Goal: Task Accomplishment & Management: Manage account settings

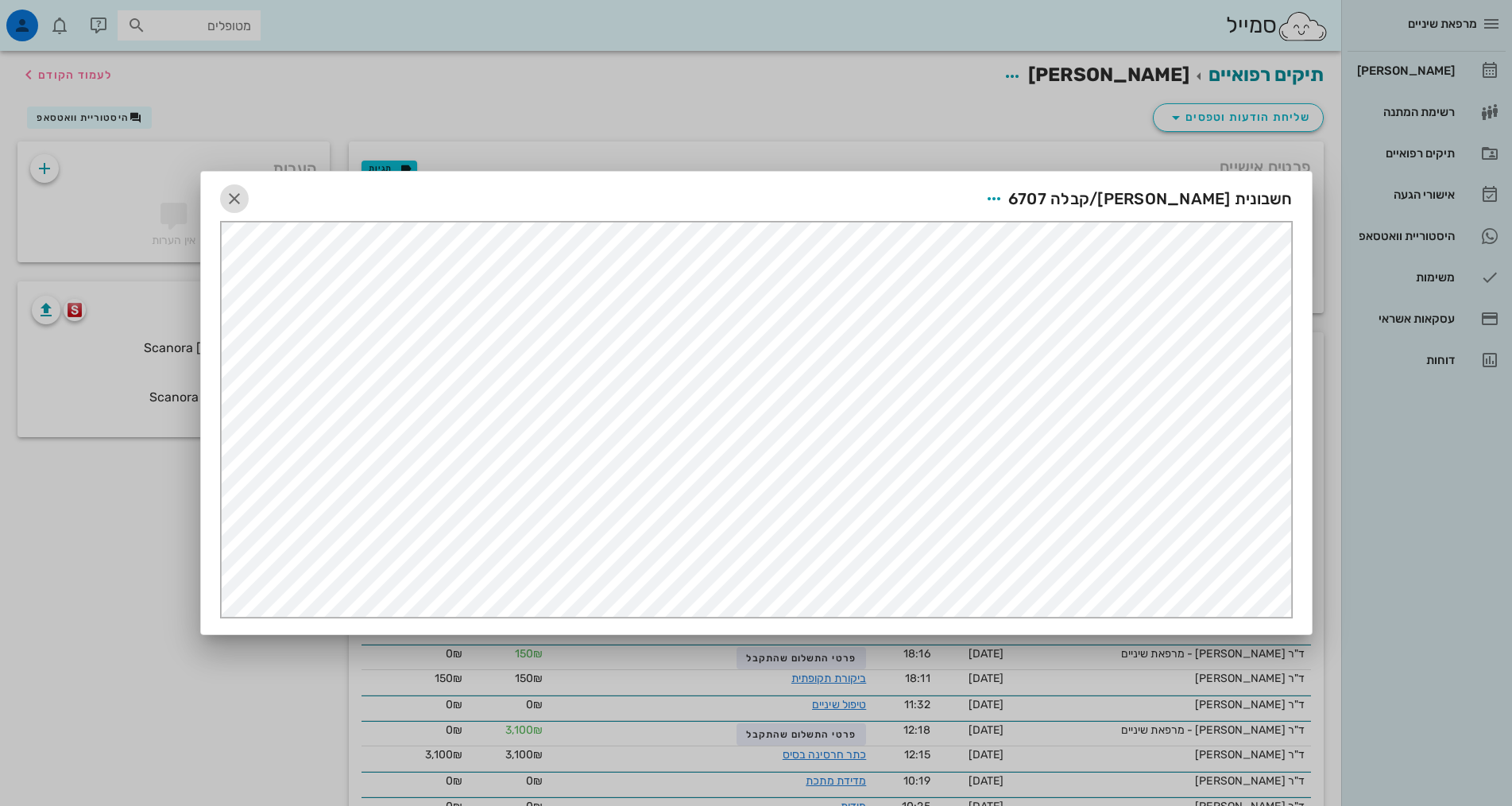
click at [233, 191] on icon "button" at bounding box center [234, 199] width 19 height 19
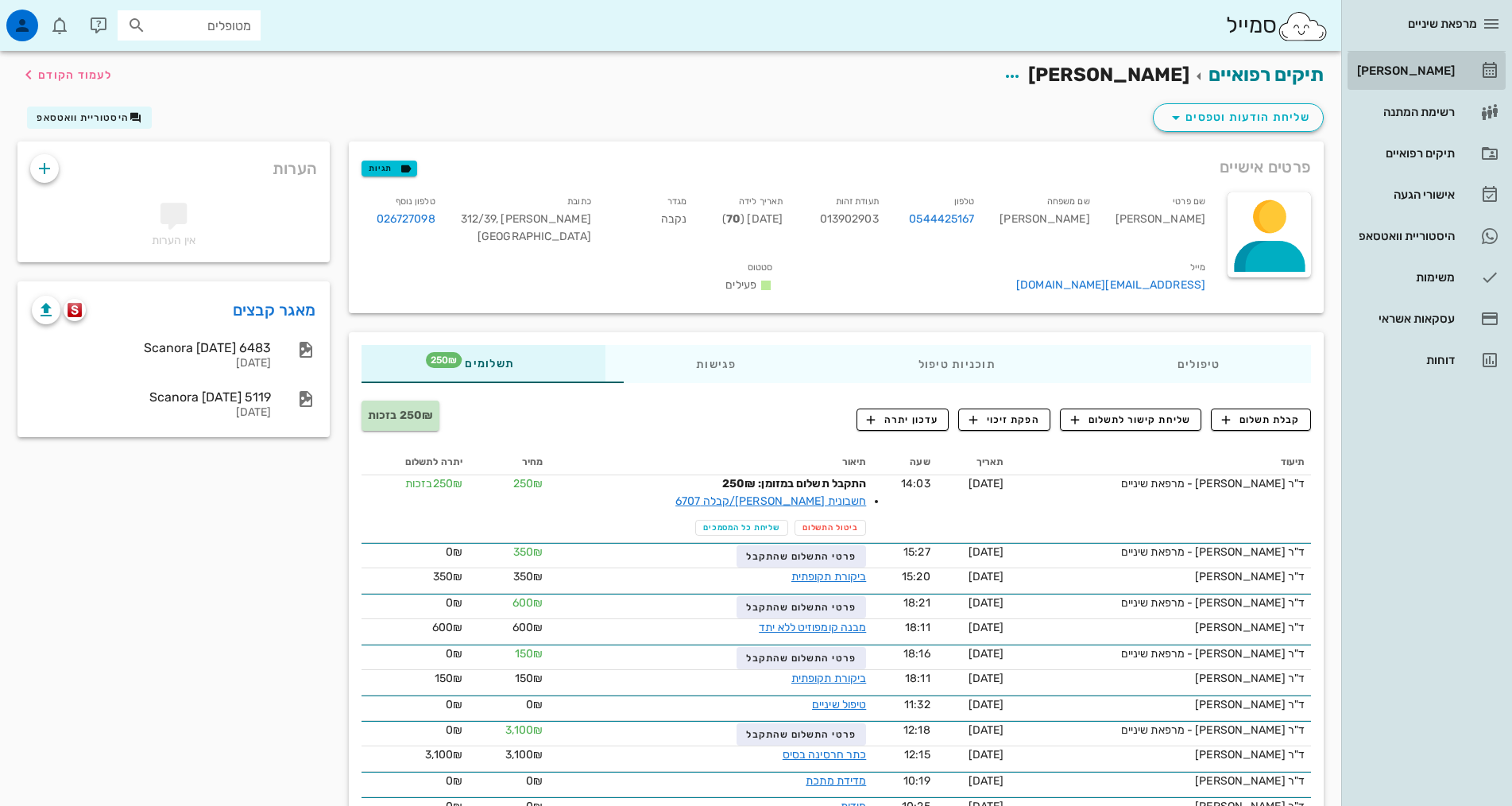
click at [1443, 70] on div "[PERSON_NAME]" at bounding box center [1405, 70] width 101 height 12
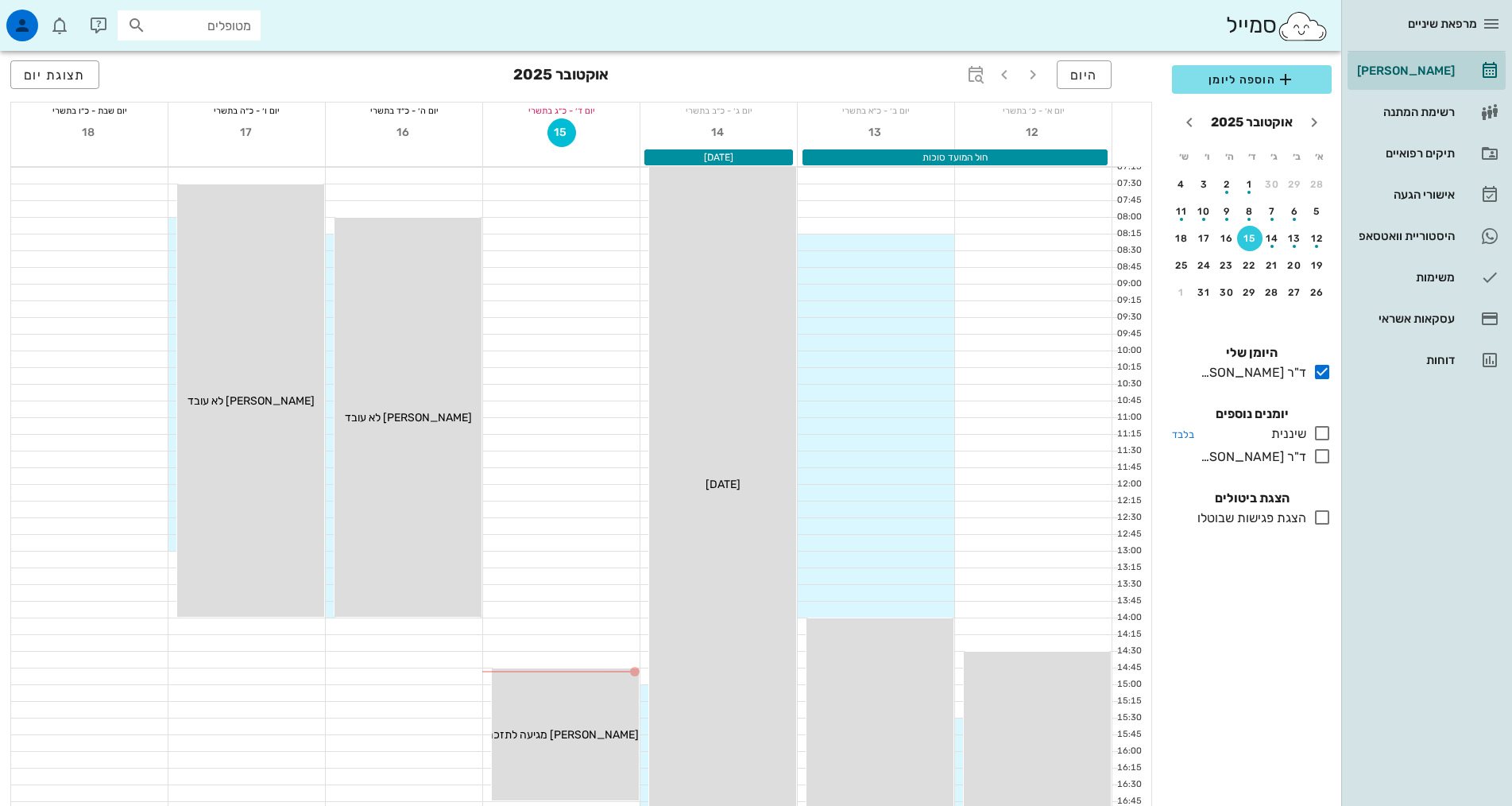
click at [1325, 433] on icon at bounding box center [1323, 433] width 19 height 19
click at [1322, 458] on icon at bounding box center [1323, 456] width 19 height 19
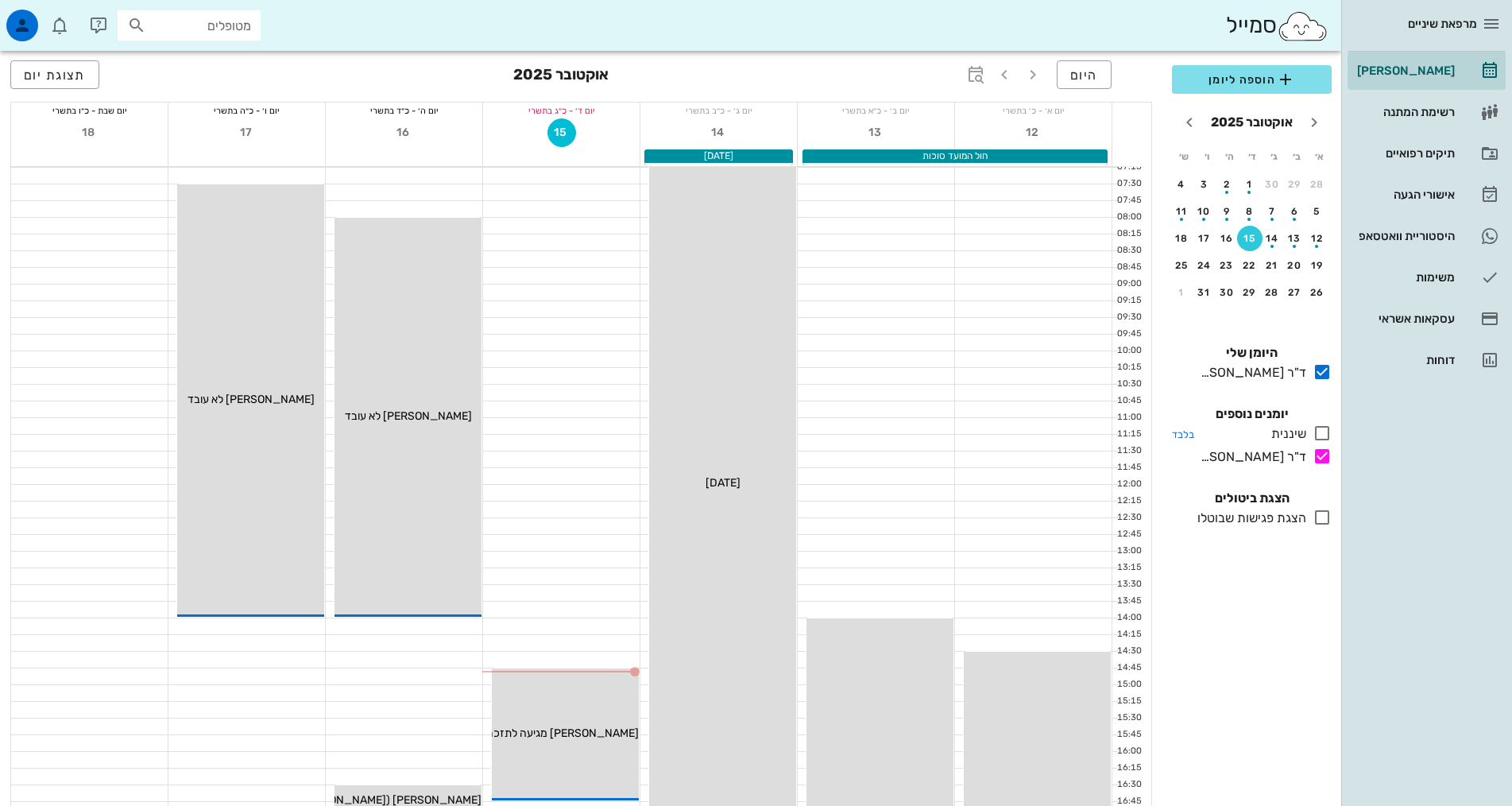
click at [1325, 435] on icon at bounding box center [1323, 433] width 19 height 19
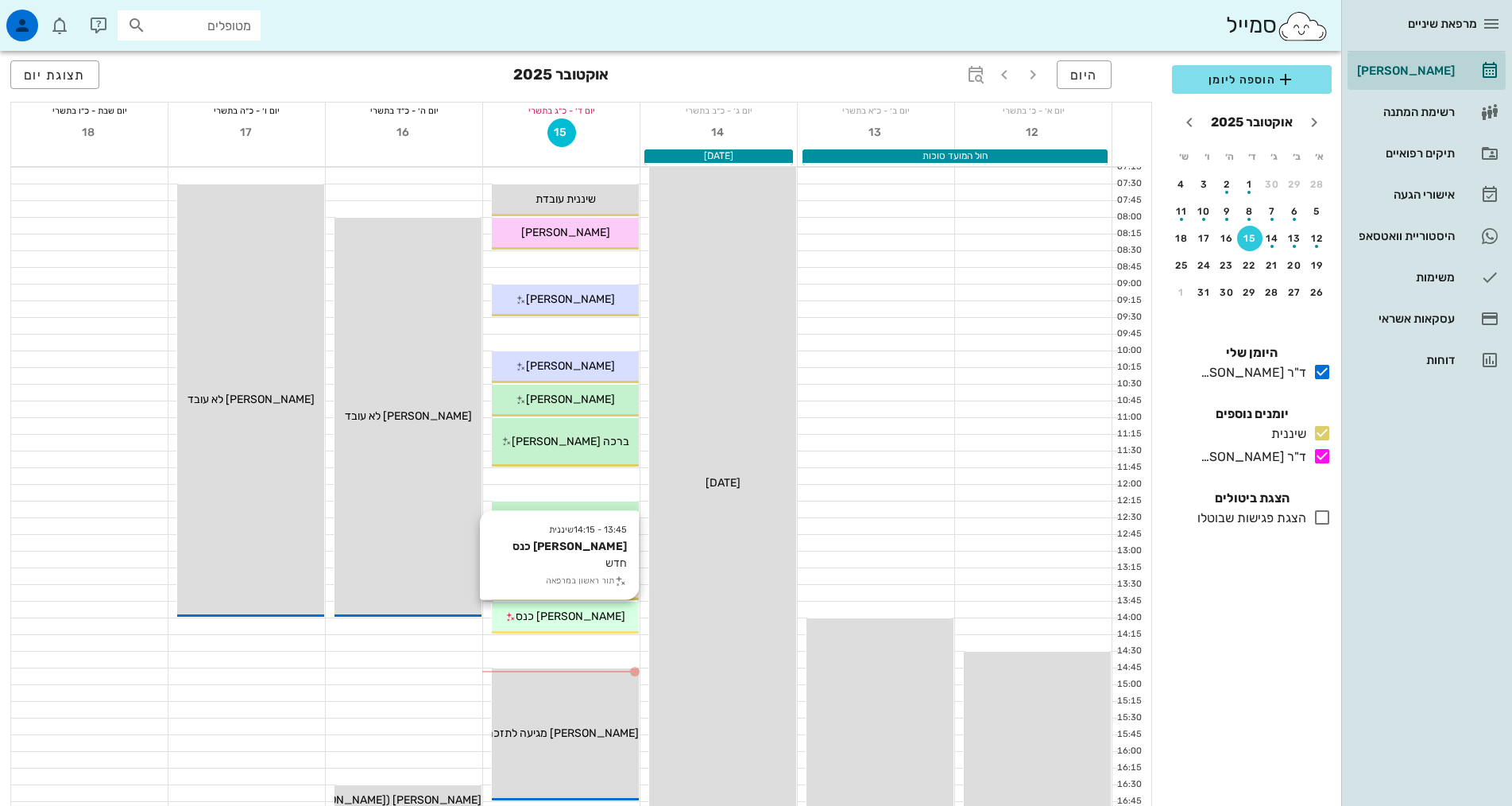
click at [559, 614] on span "[PERSON_NAME] כנס" at bounding box center [570, 616] width 109 height 13
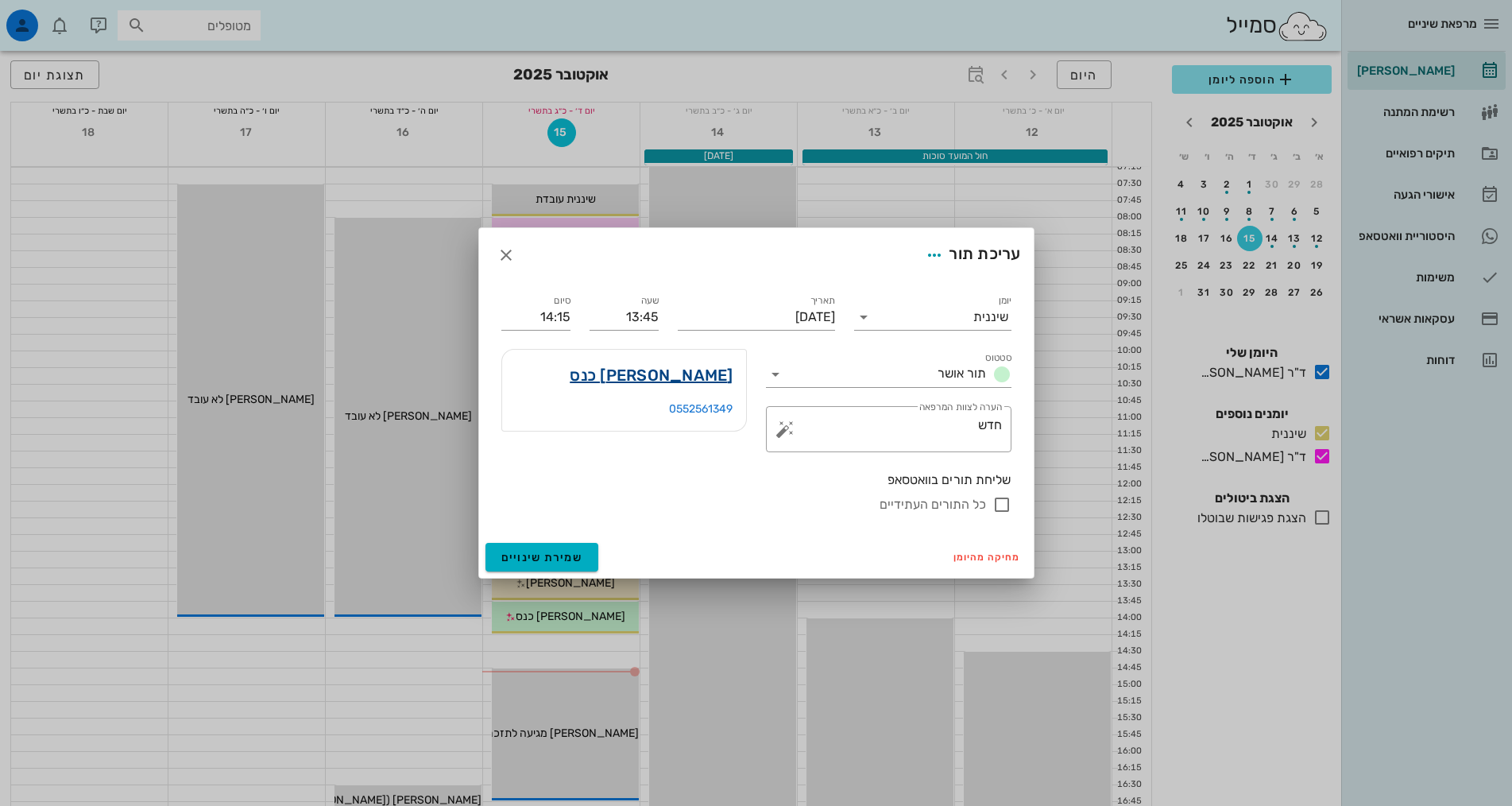
click at [693, 378] on link "[PERSON_NAME] כנס" at bounding box center [651, 374] width 163 height 26
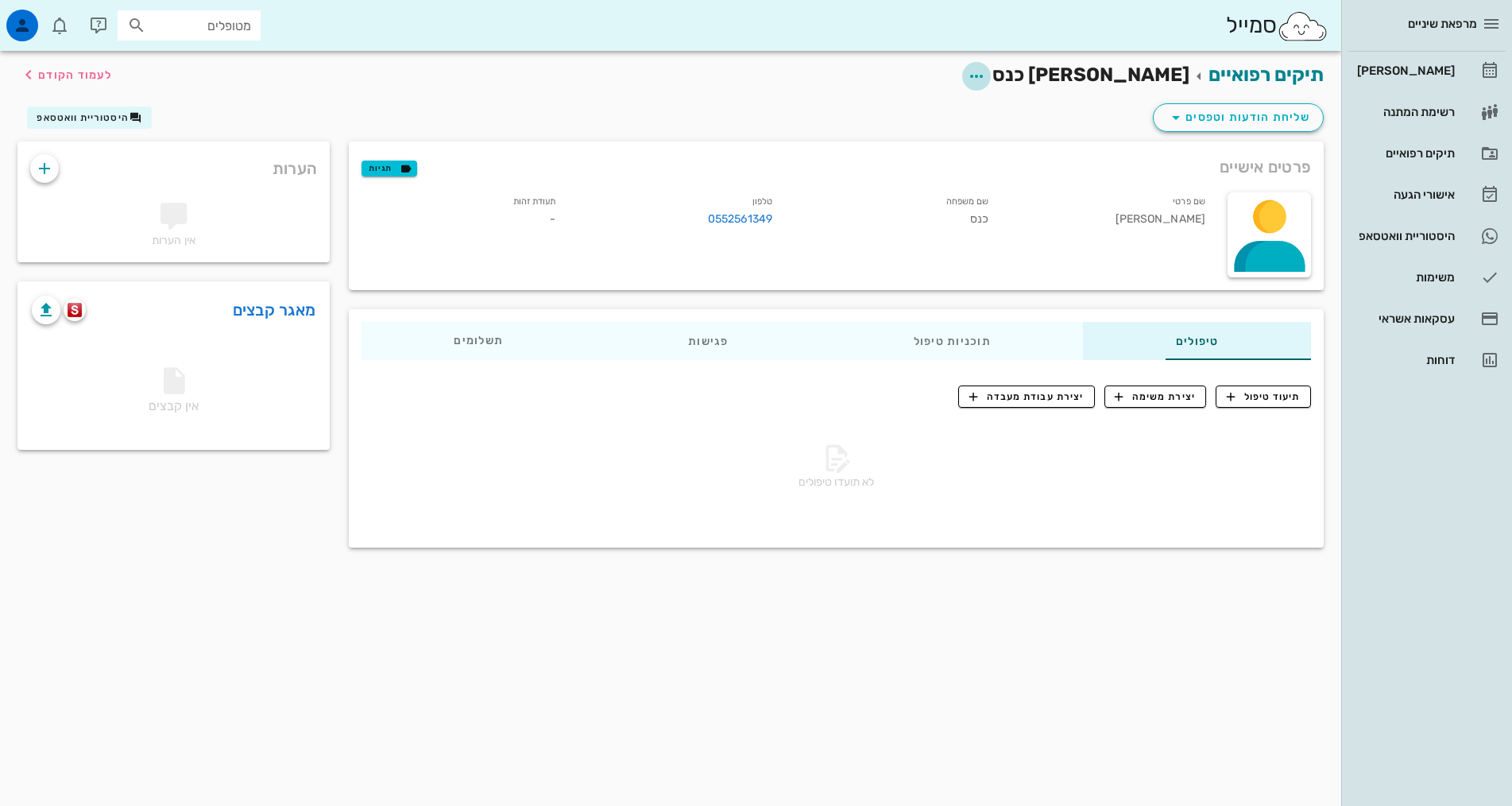
click at [986, 73] on icon "button" at bounding box center [977, 77] width 19 height 19
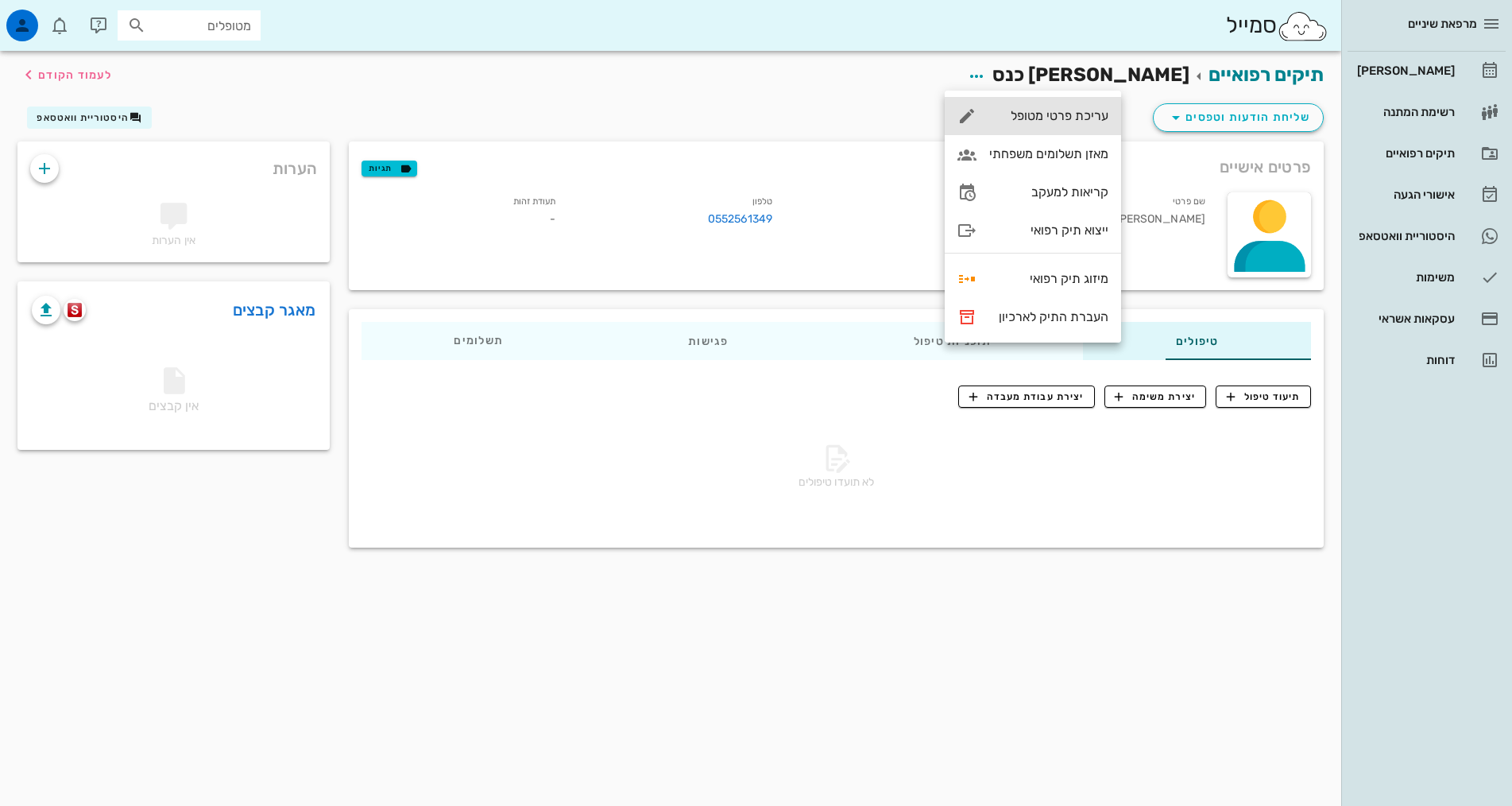
click at [1060, 117] on div "עריכת פרטי מטופל" at bounding box center [1049, 115] width 119 height 15
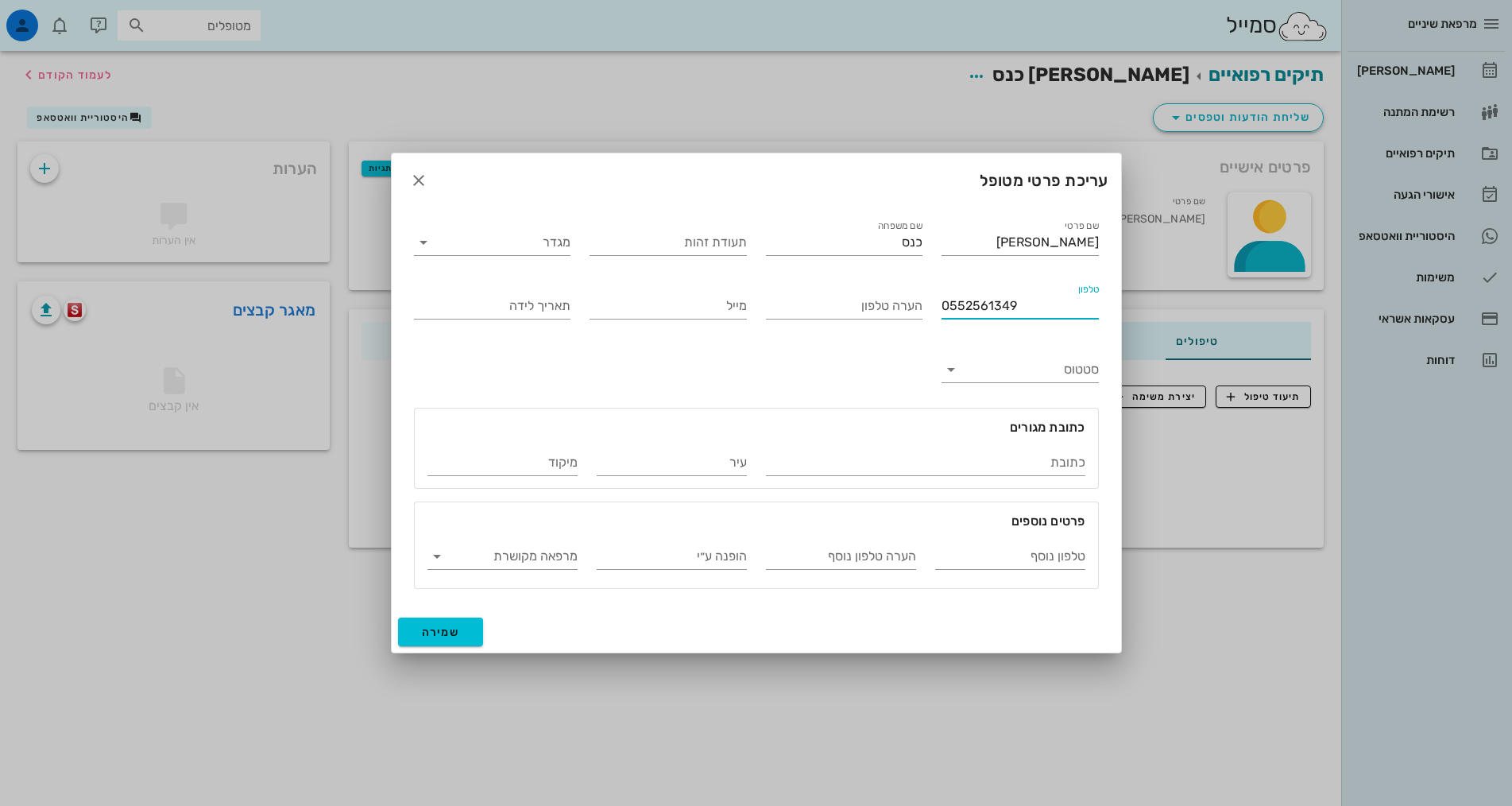
drag, startPoint x: 1031, startPoint y: 303, endPoint x: 740, endPoint y: 279, distance: 292.0
click at [740, 279] on div "שם פרטי [PERSON_NAME] שם משפחה כנס תעודת זהות מגדר טלפון 0552561349 הערה טלפון …" at bounding box center [756, 403] width 704 height 391
type input "0552561349"
click at [456, 636] on span "שמירה" at bounding box center [441, 632] width 38 height 13
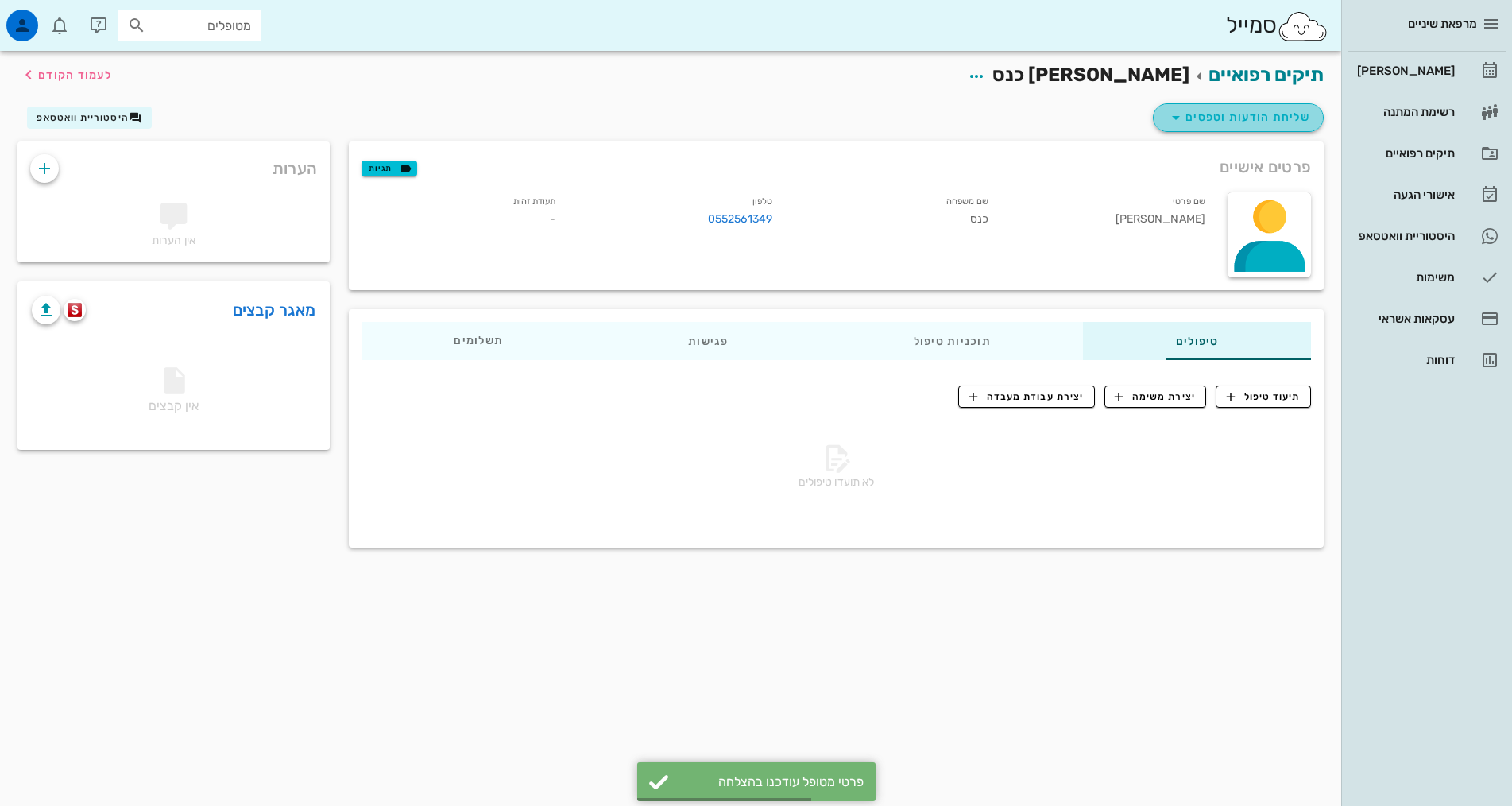
click at [1264, 115] on span "שליחת הודעות וטפסים" at bounding box center [1238, 118] width 144 height 19
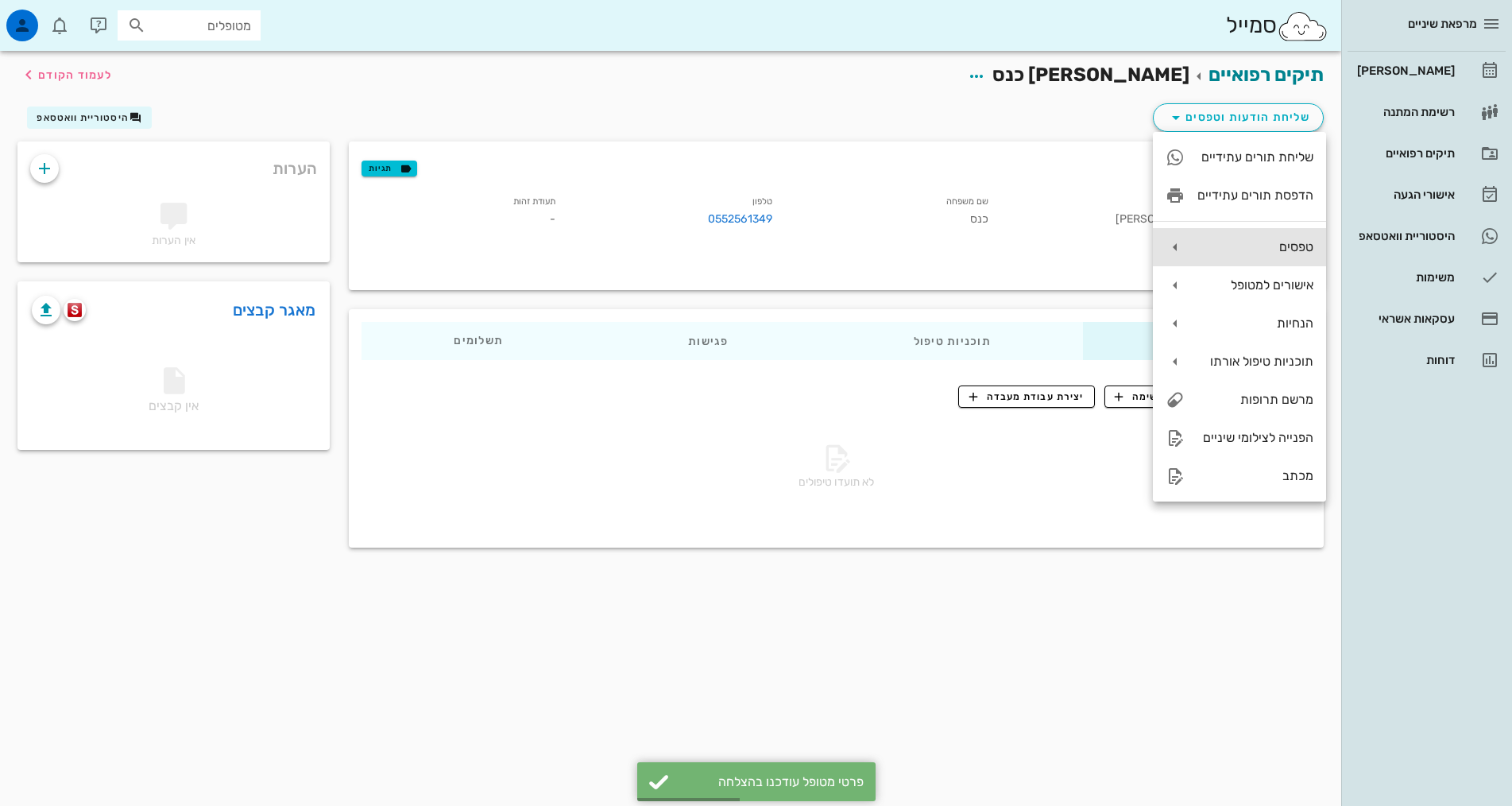
click at [1273, 244] on div "טפסים" at bounding box center [1256, 246] width 116 height 15
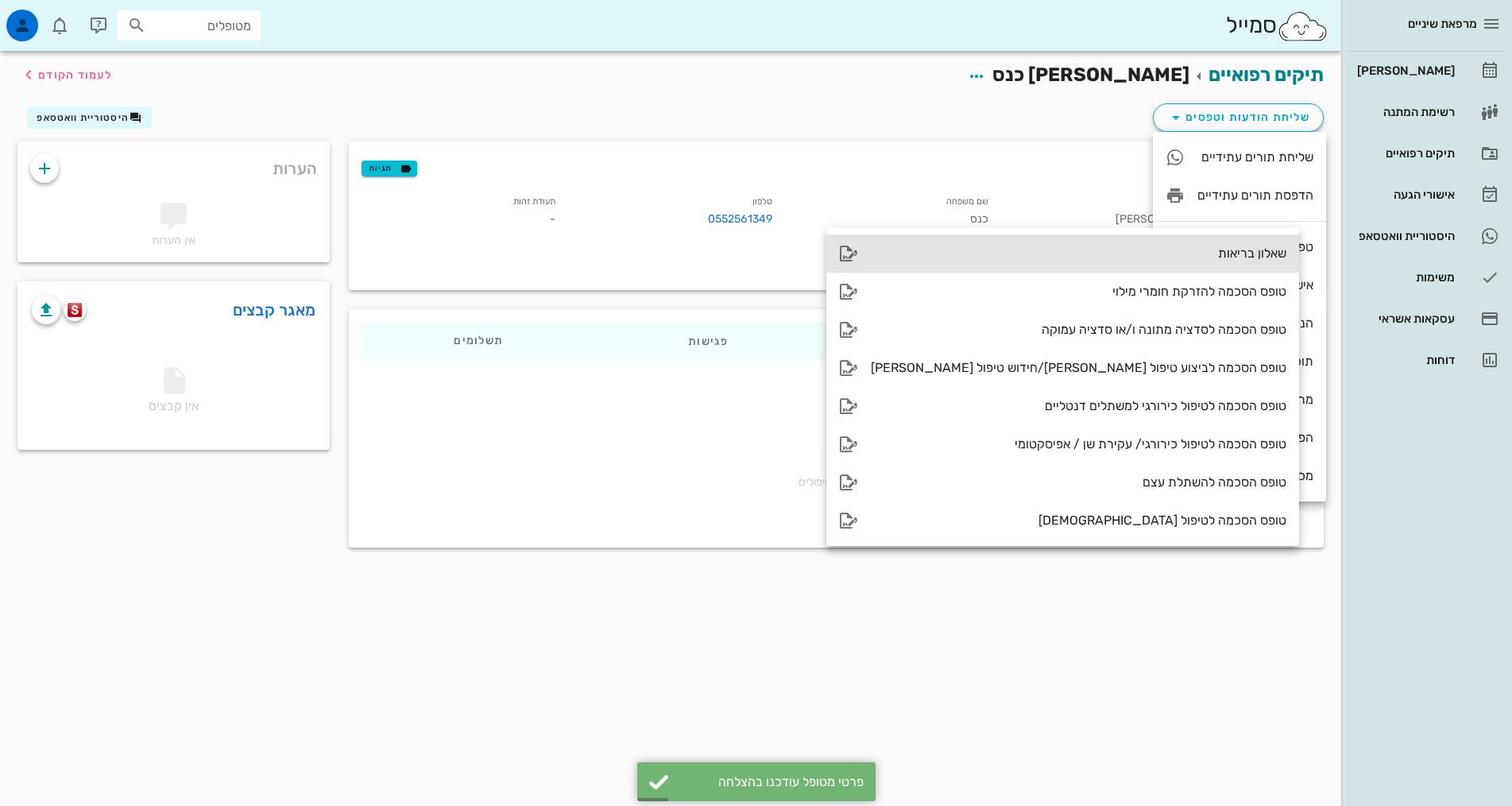
click at [1054, 243] on div "שאלון בריאות" at bounding box center [1063, 253] width 473 height 38
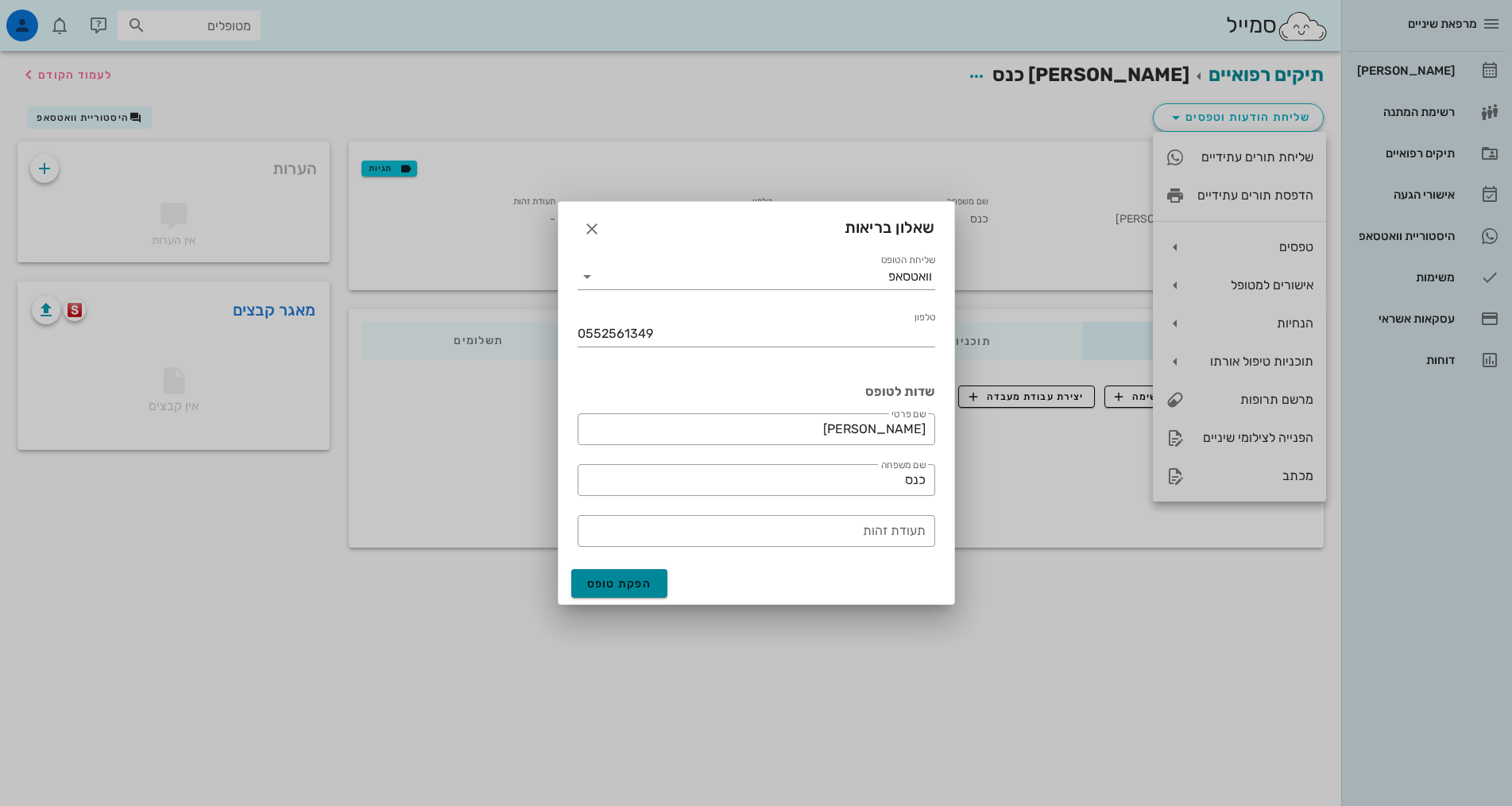
click at [641, 585] on span "הפקת טופס" at bounding box center [620, 583] width 65 height 13
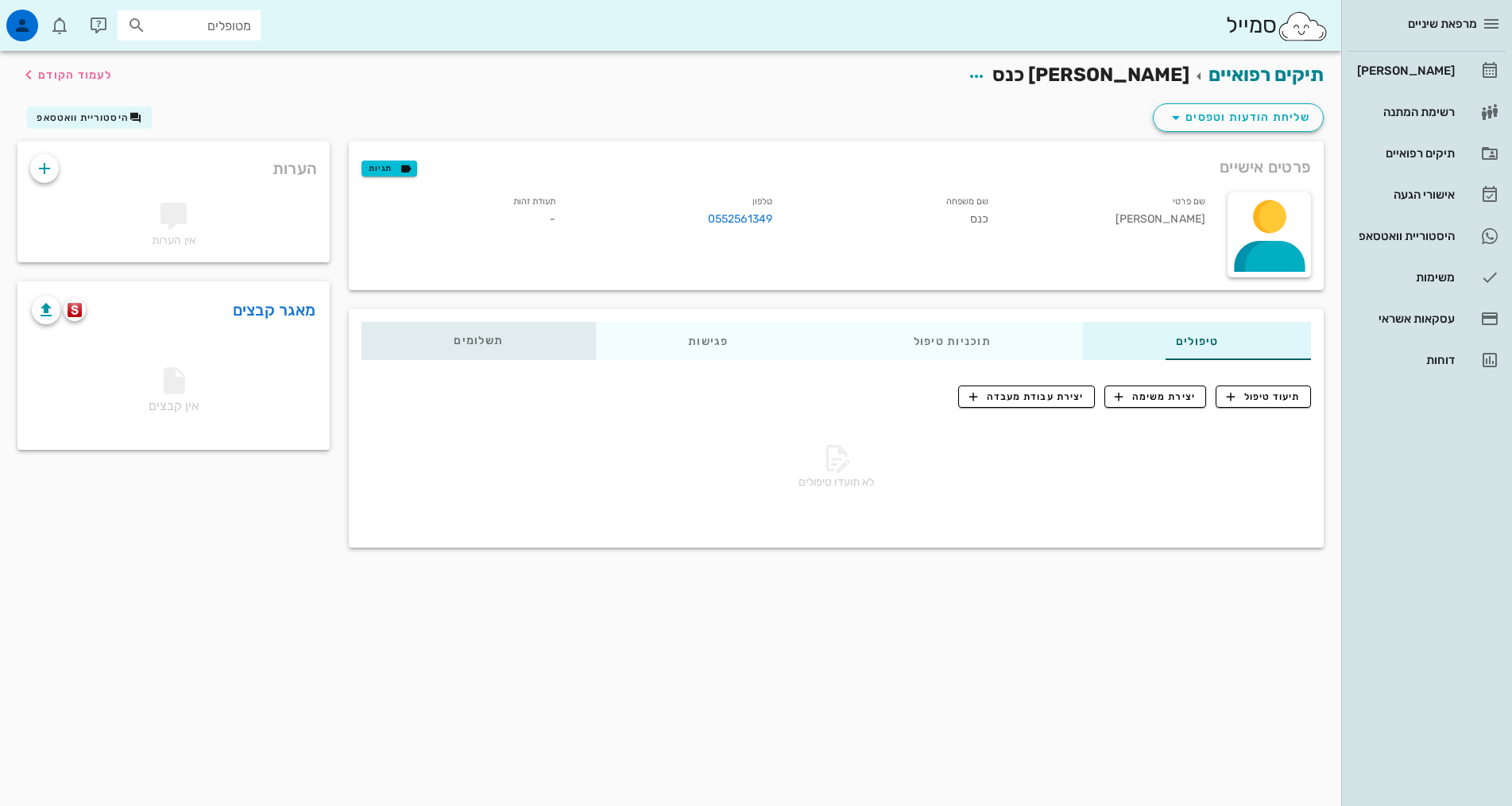
click at [374, 347] on div "תשלומים 0₪" at bounding box center [478, 340] width 234 height 38
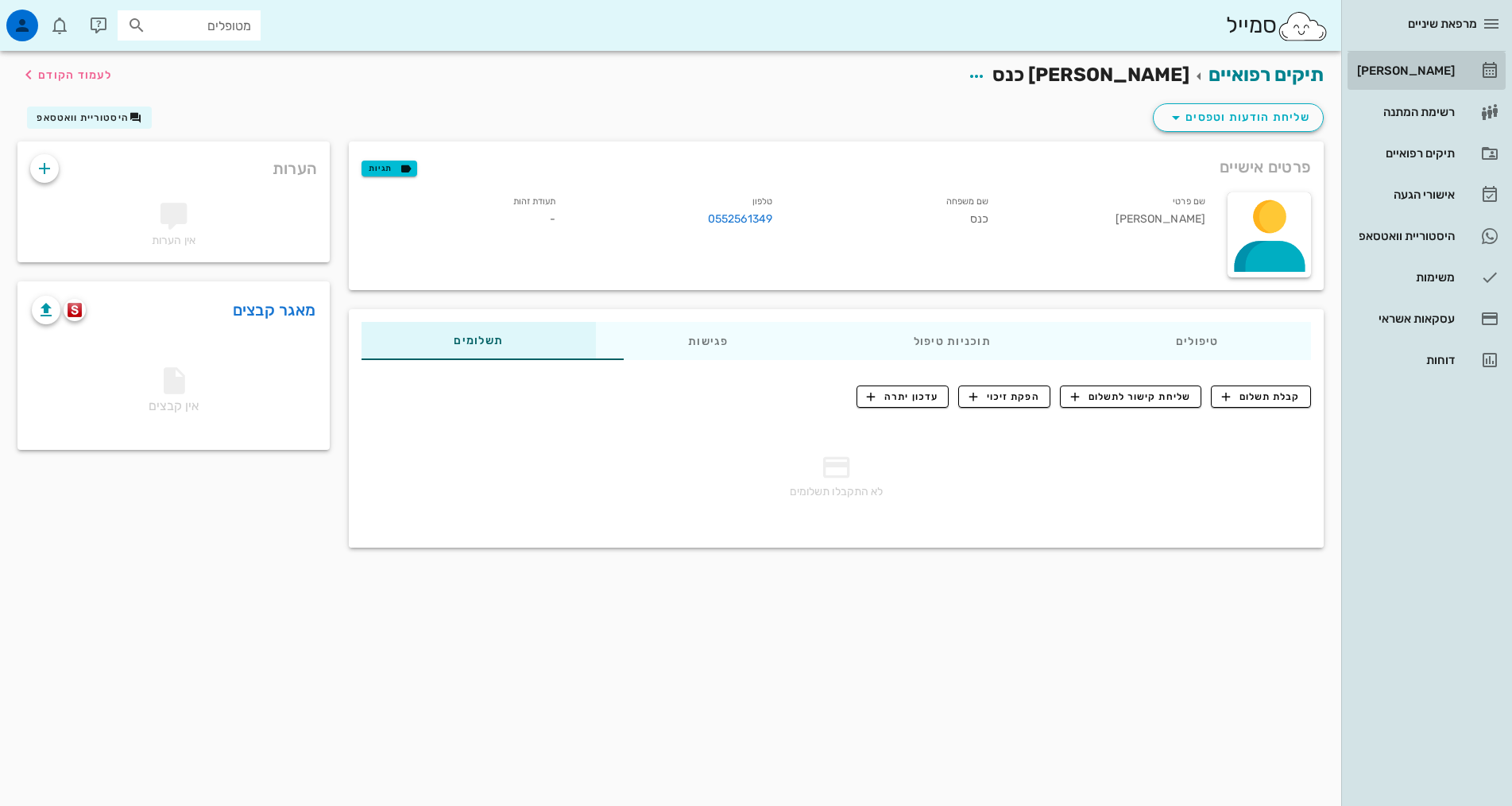
click at [1467, 64] on link "[PERSON_NAME]" at bounding box center [1427, 70] width 158 height 38
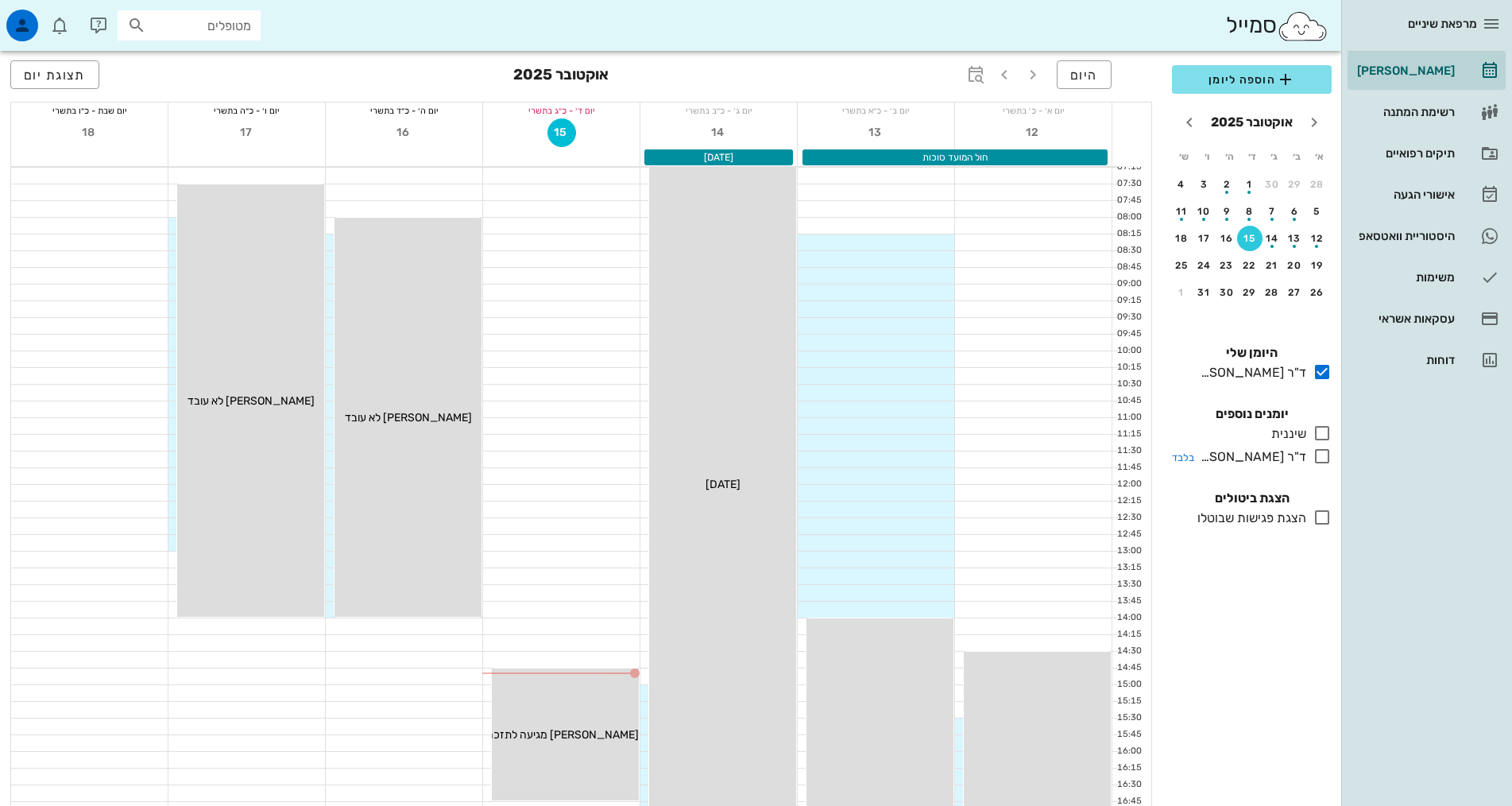
click at [1322, 458] on icon at bounding box center [1323, 456] width 19 height 19
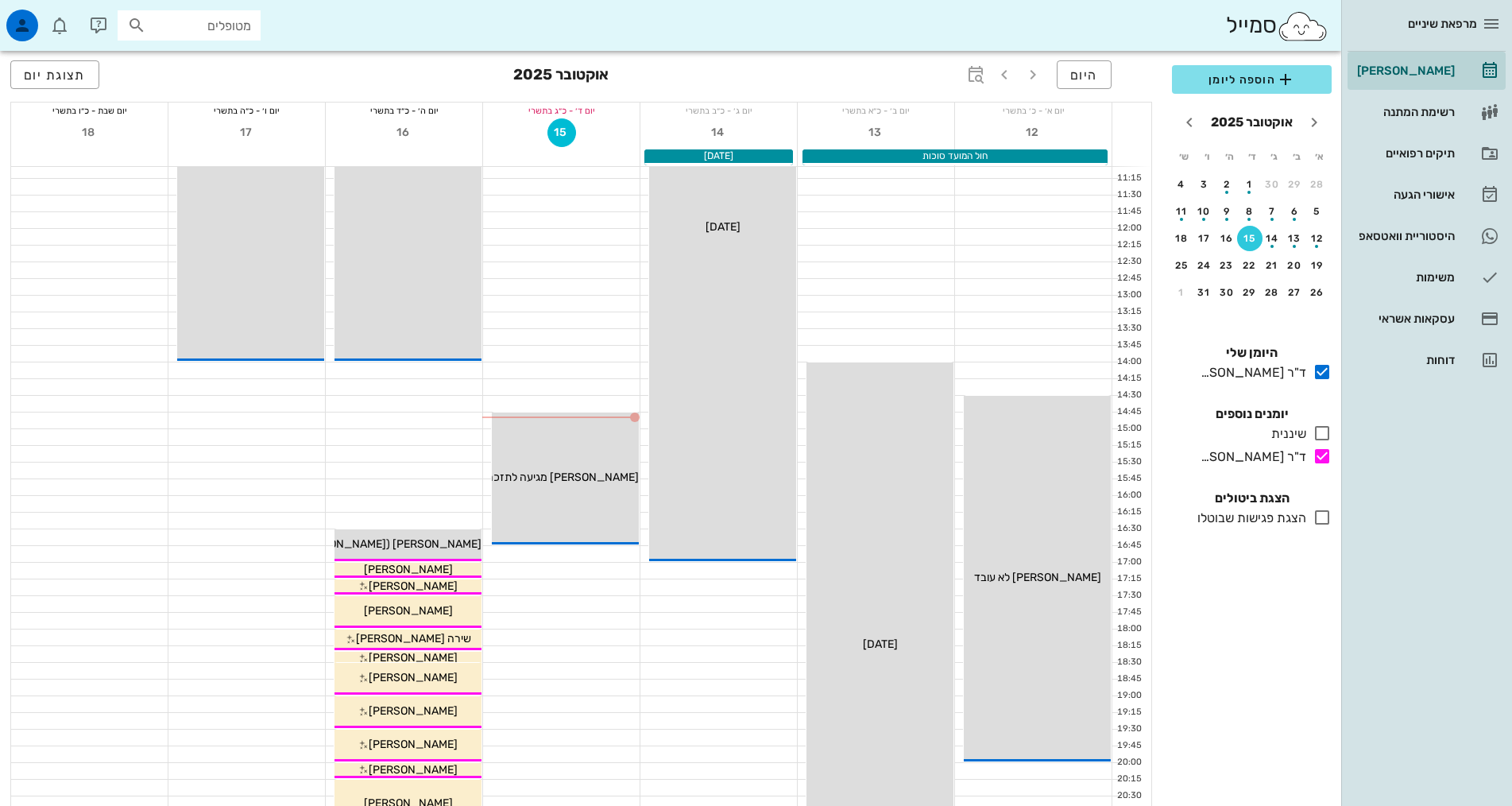
scroll to position [397, 0]
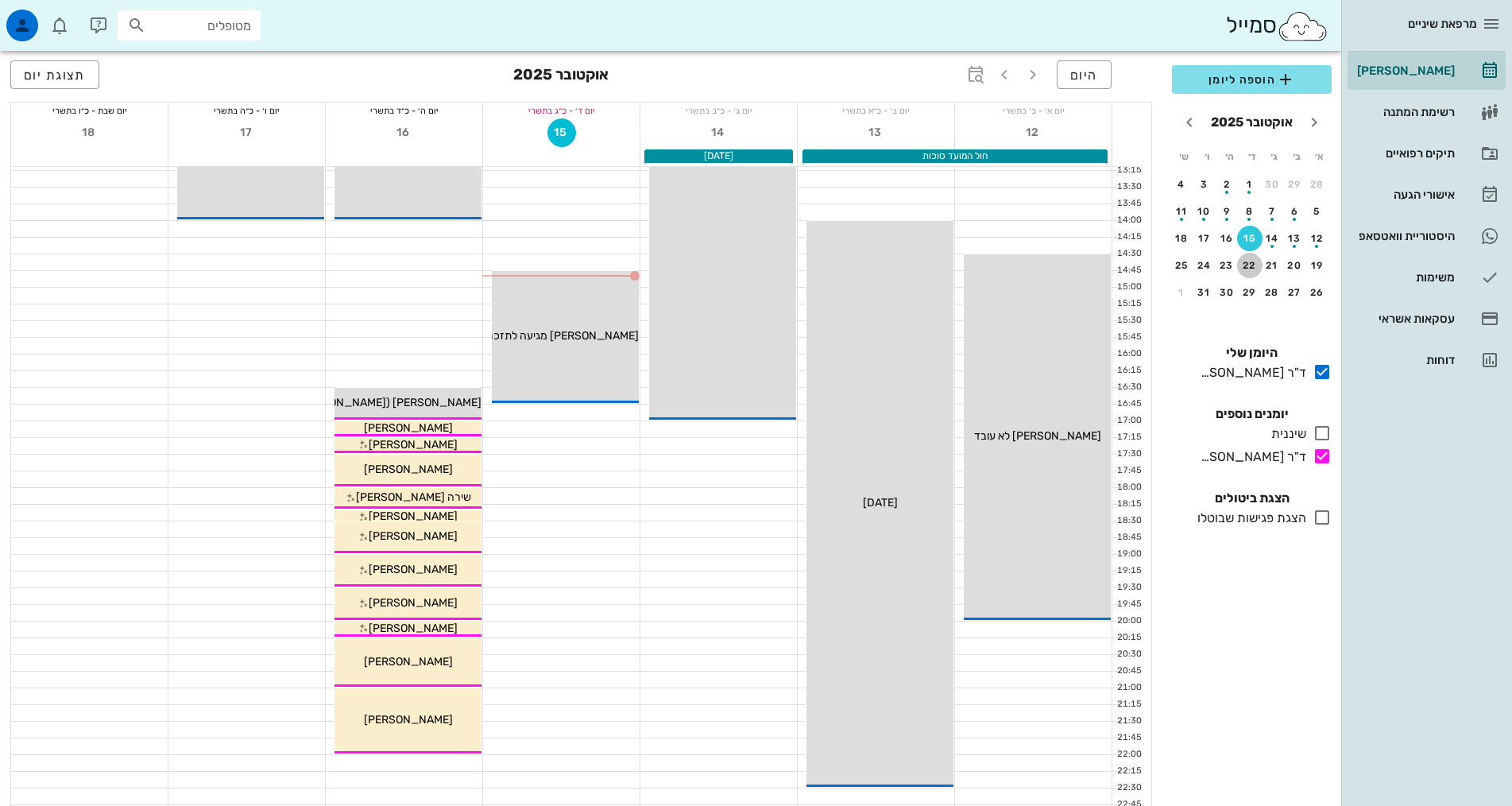
click at [1250, 268] on div "22" at bounding box center [1249, 265] width 26 height 11
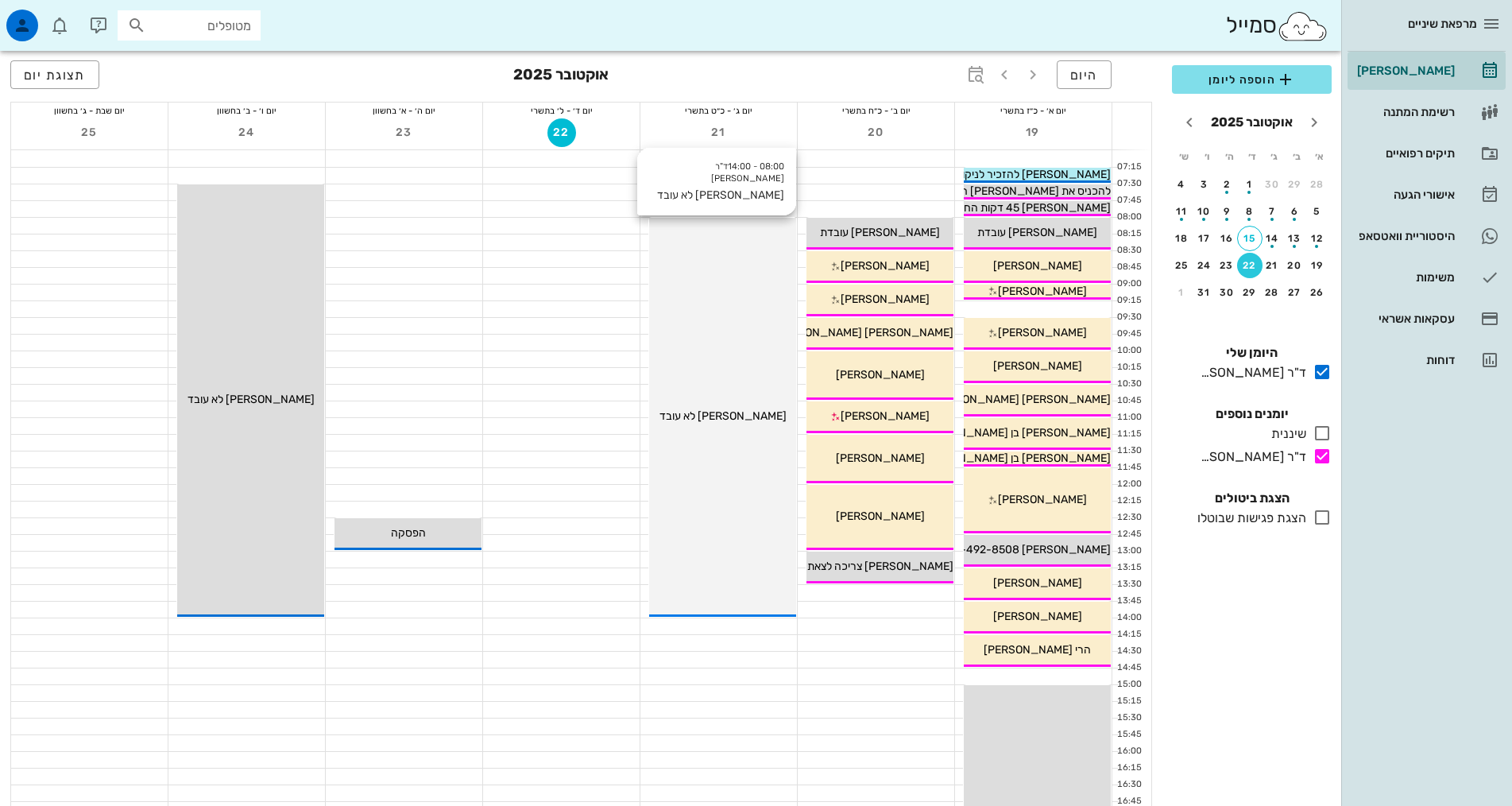
scroll to position [79, 0]
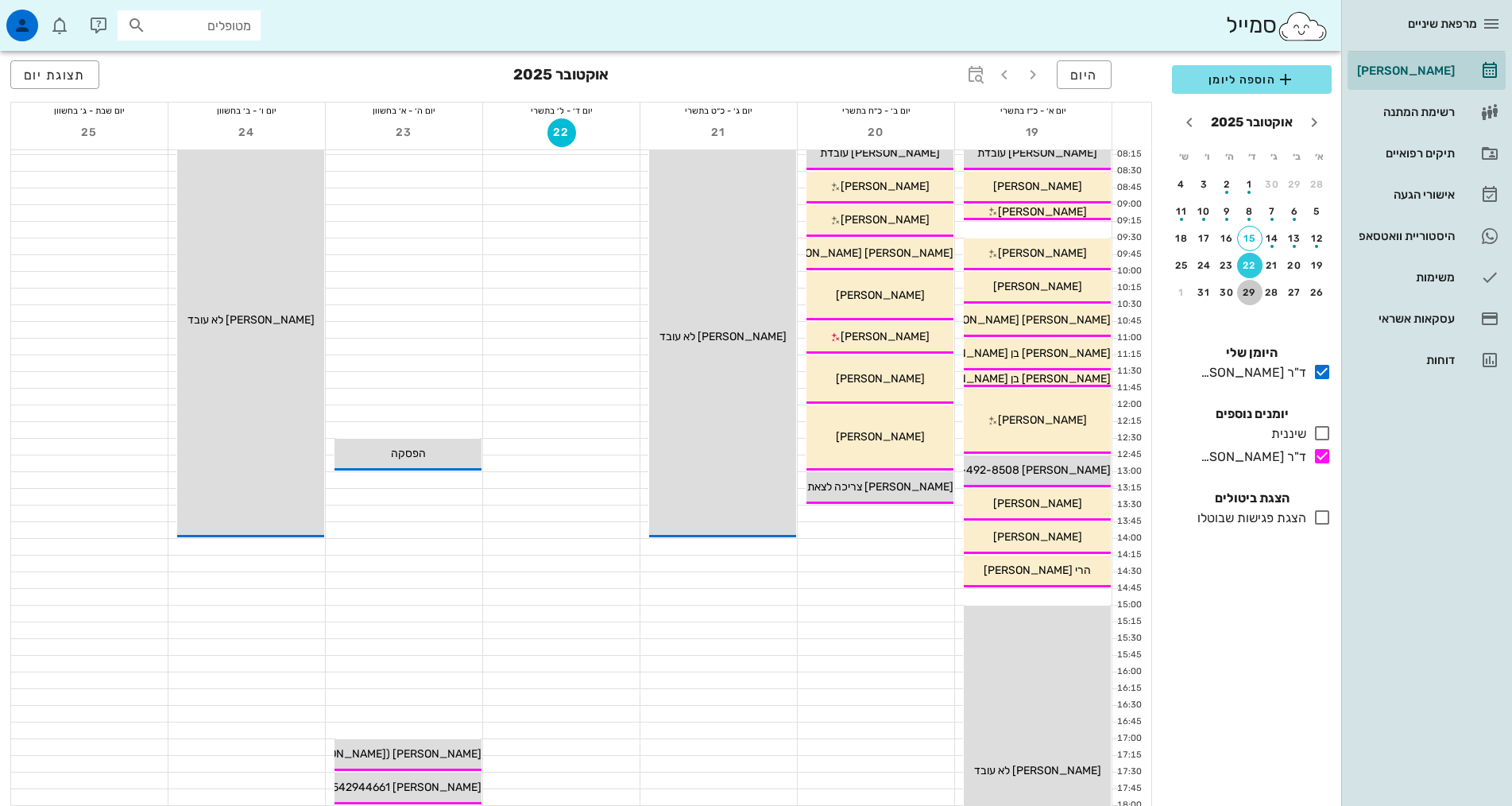
click at [1247, 294] on div "29" at bounding box center [1249, 292] width 26 height 11
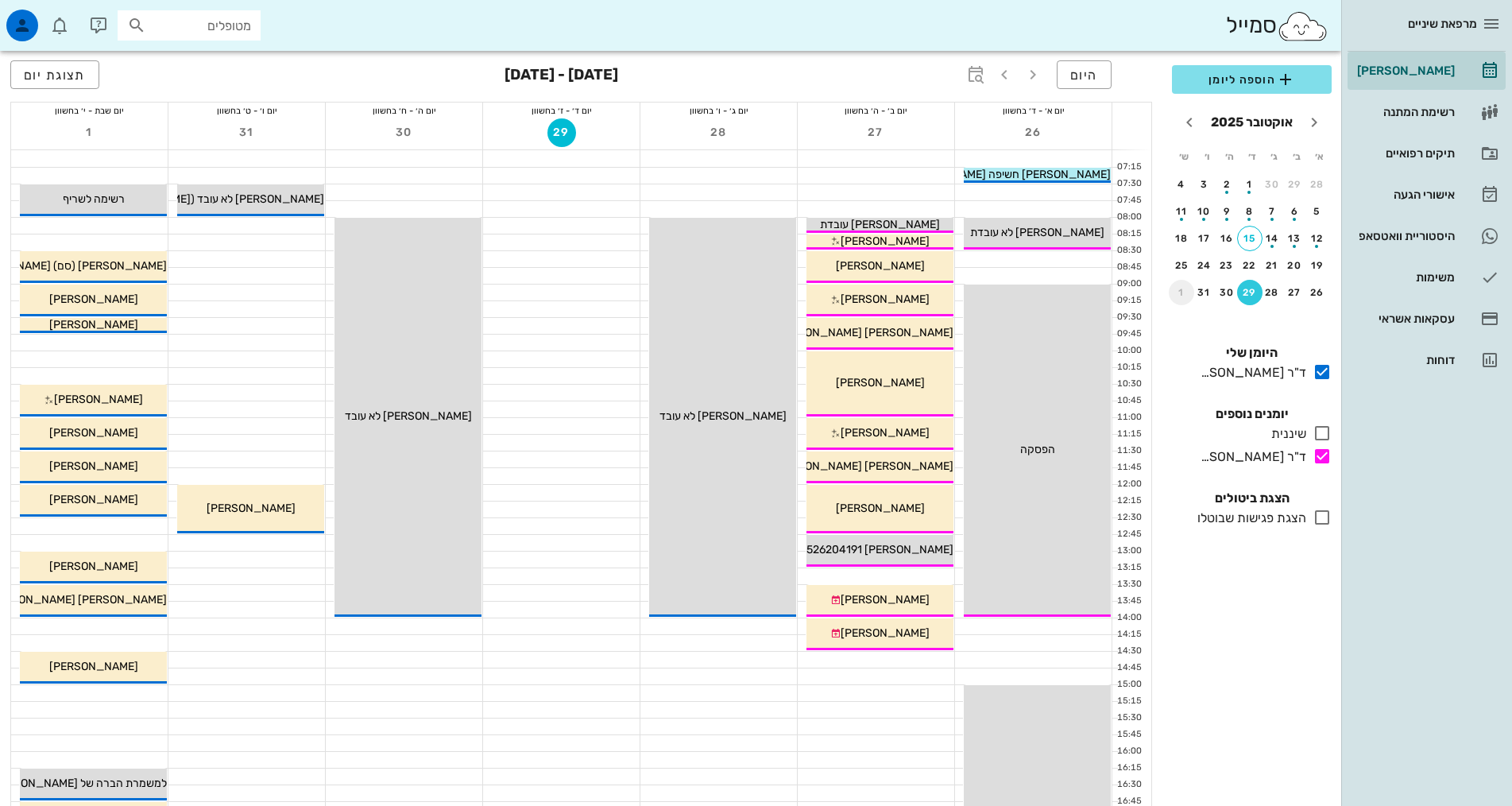
click at [1188, 297] on div "1" at bounding box center [1182, 292] width 26 height 11
click at [1247, 206] on div "5" at bounding box center [1249, 211] width 26 height 11
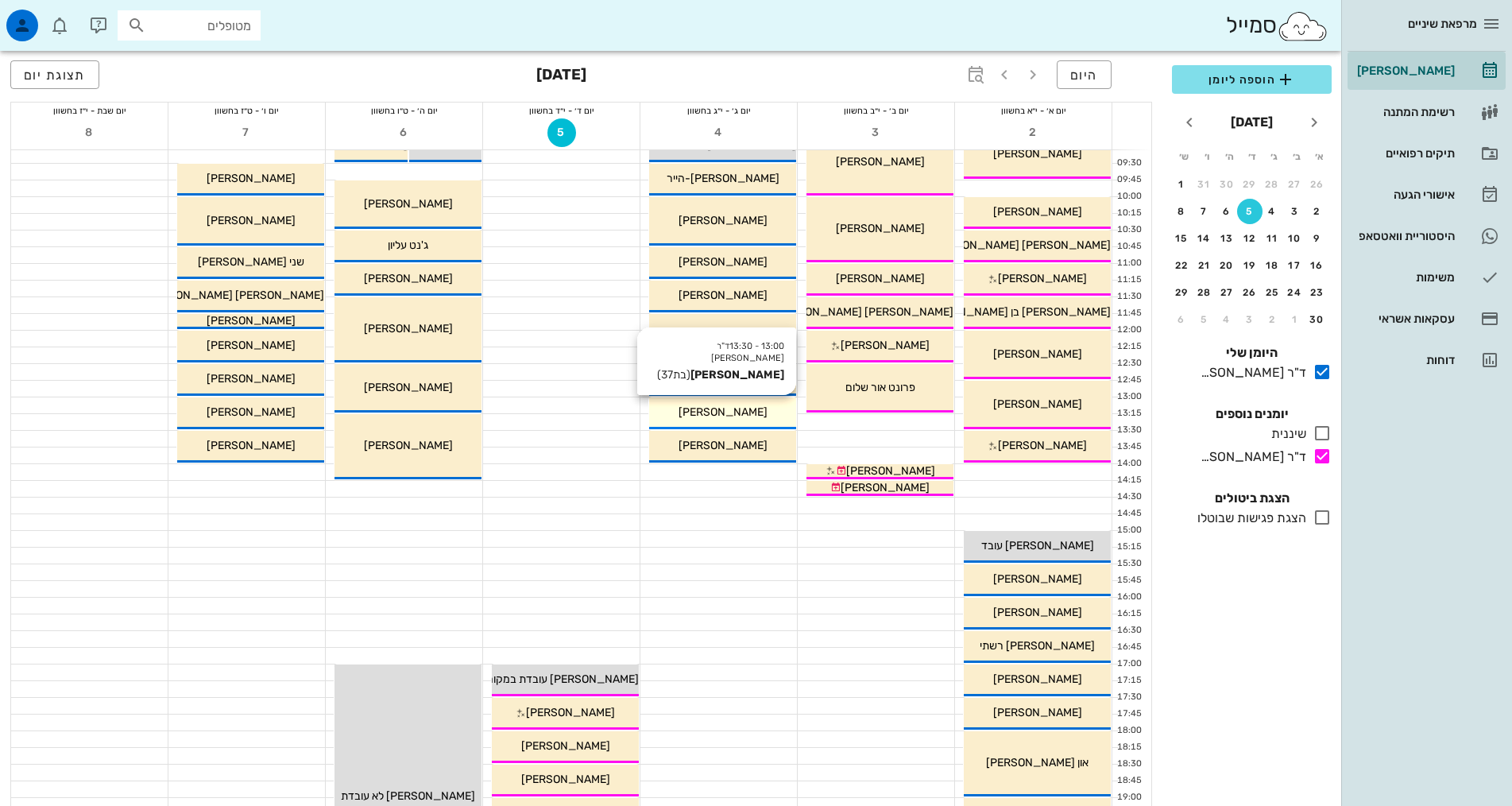
scroll to position [318, 0]
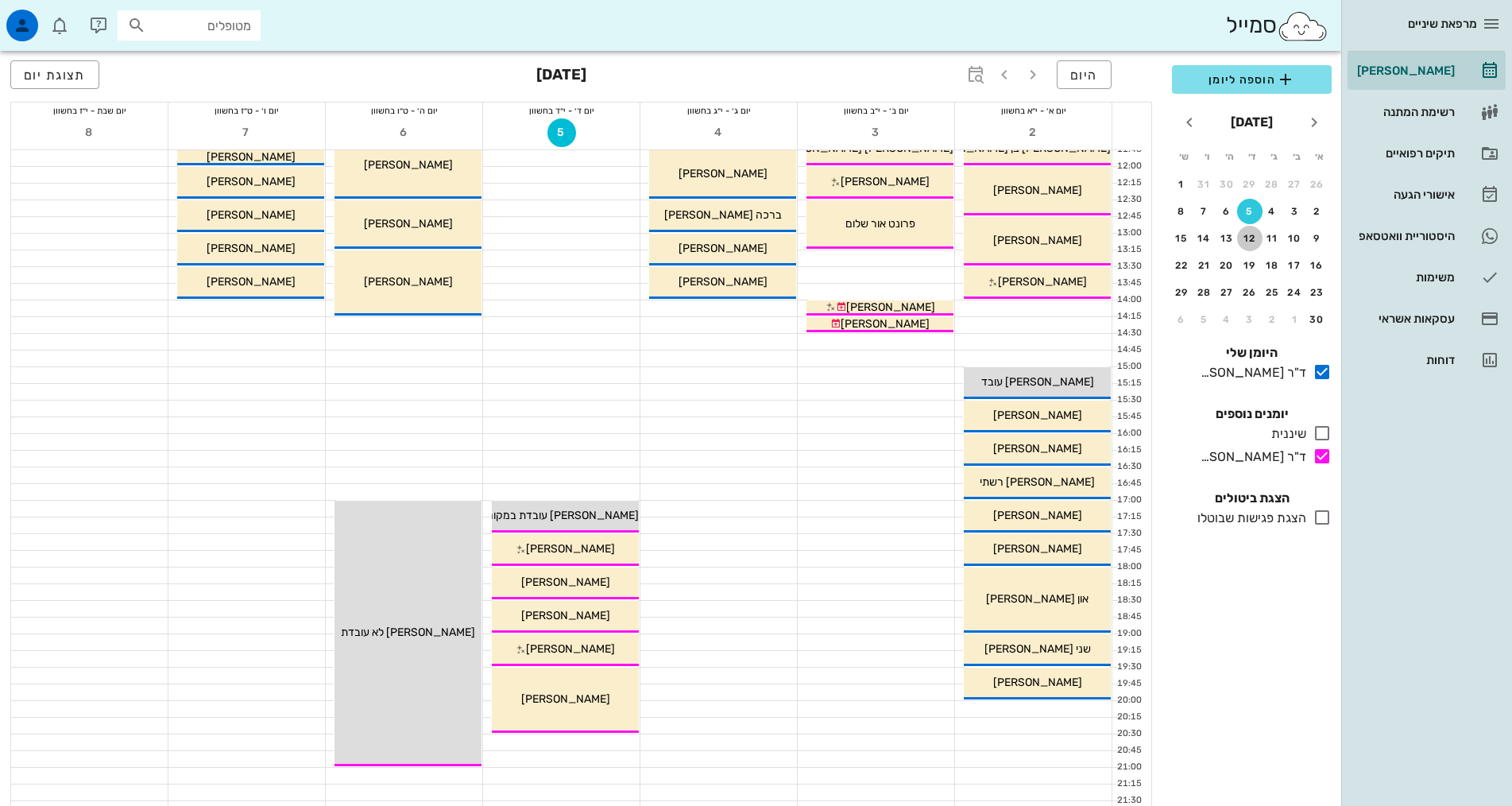
click at [1242, 234] on div "12" at bounding box center [1249, 238] width 26 height 11
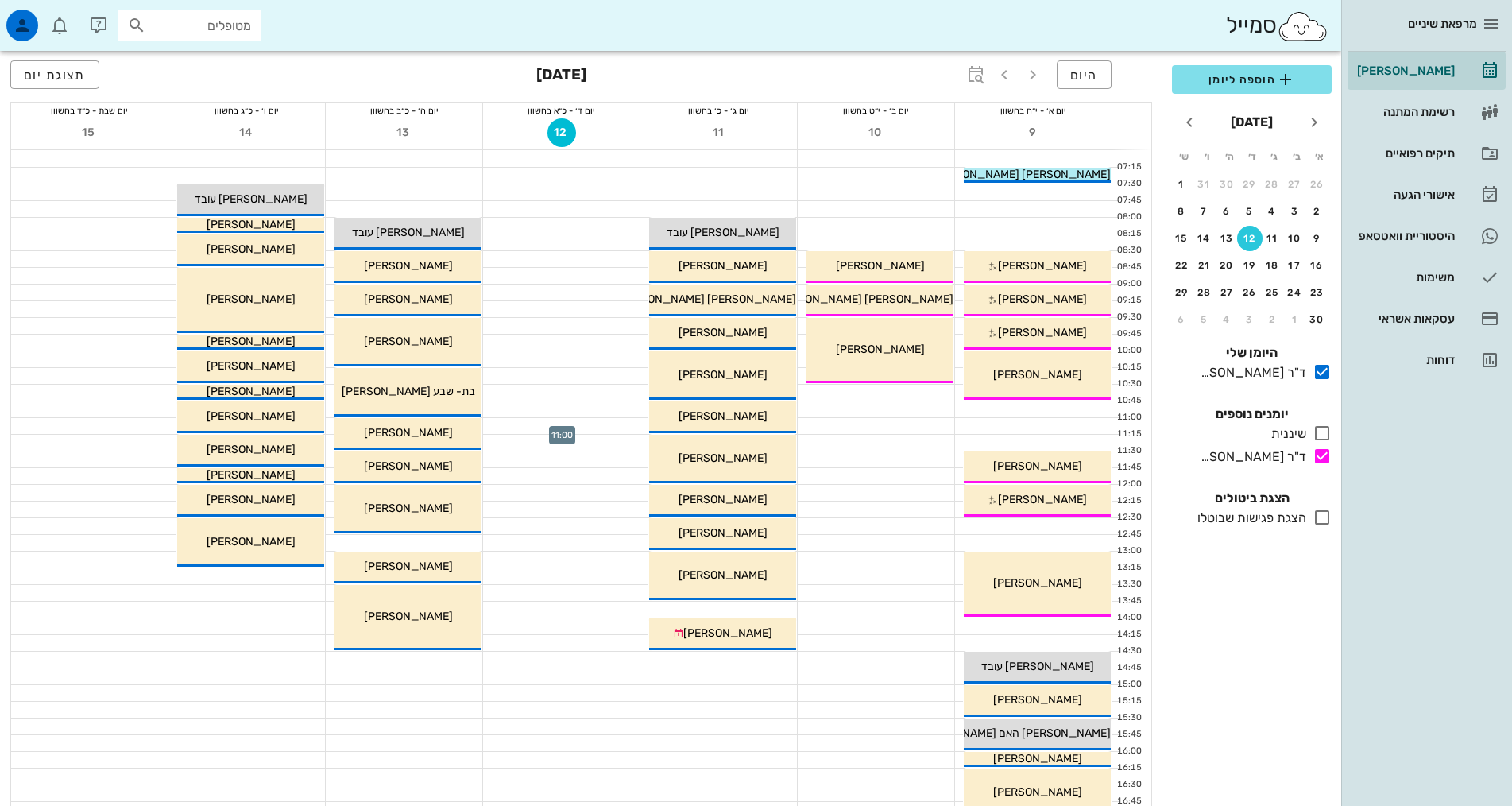
scroll to position [318, 0]
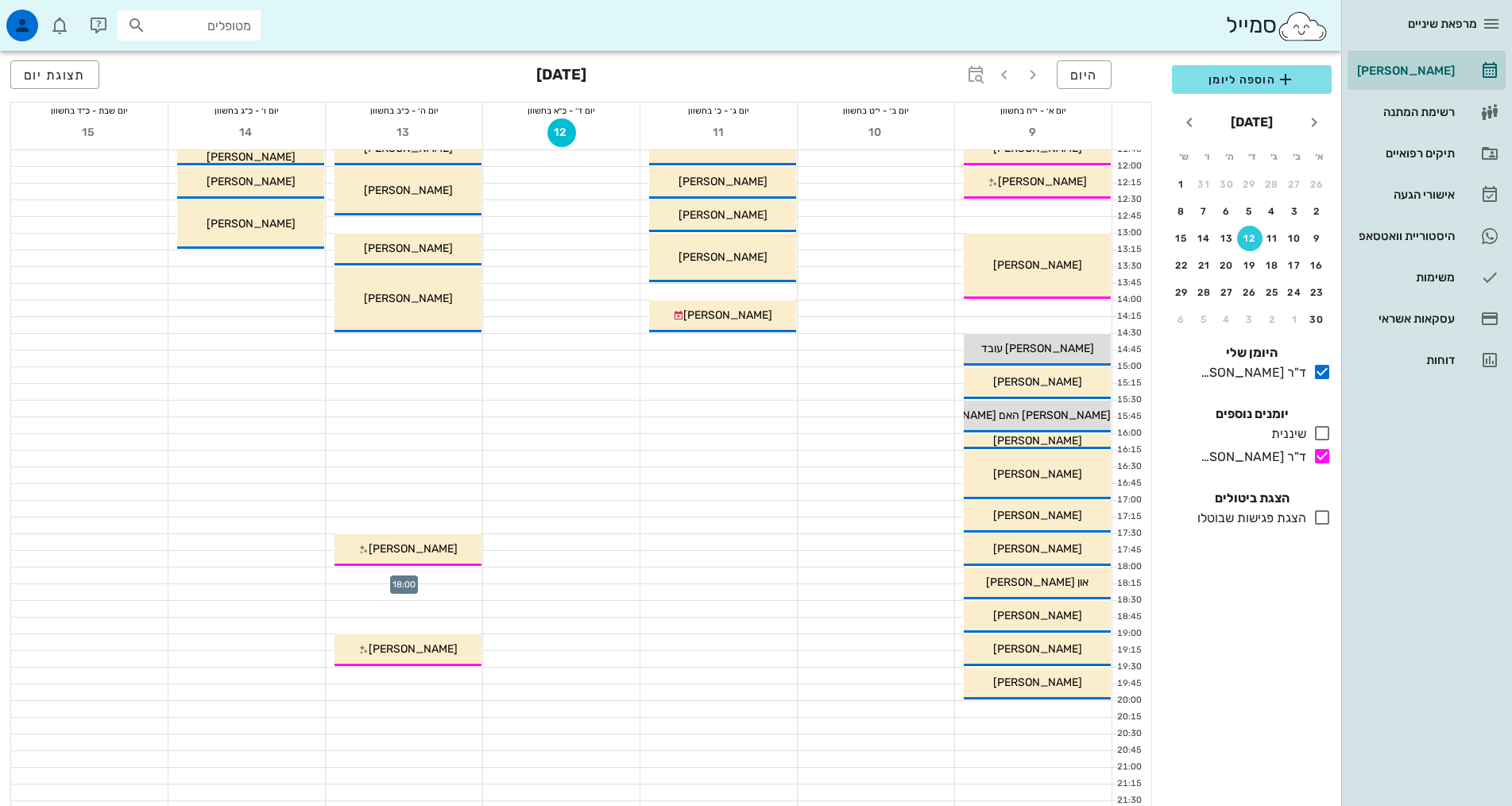
click at [463, 572] on div at bounding box center [404, 575] width 157 height 16
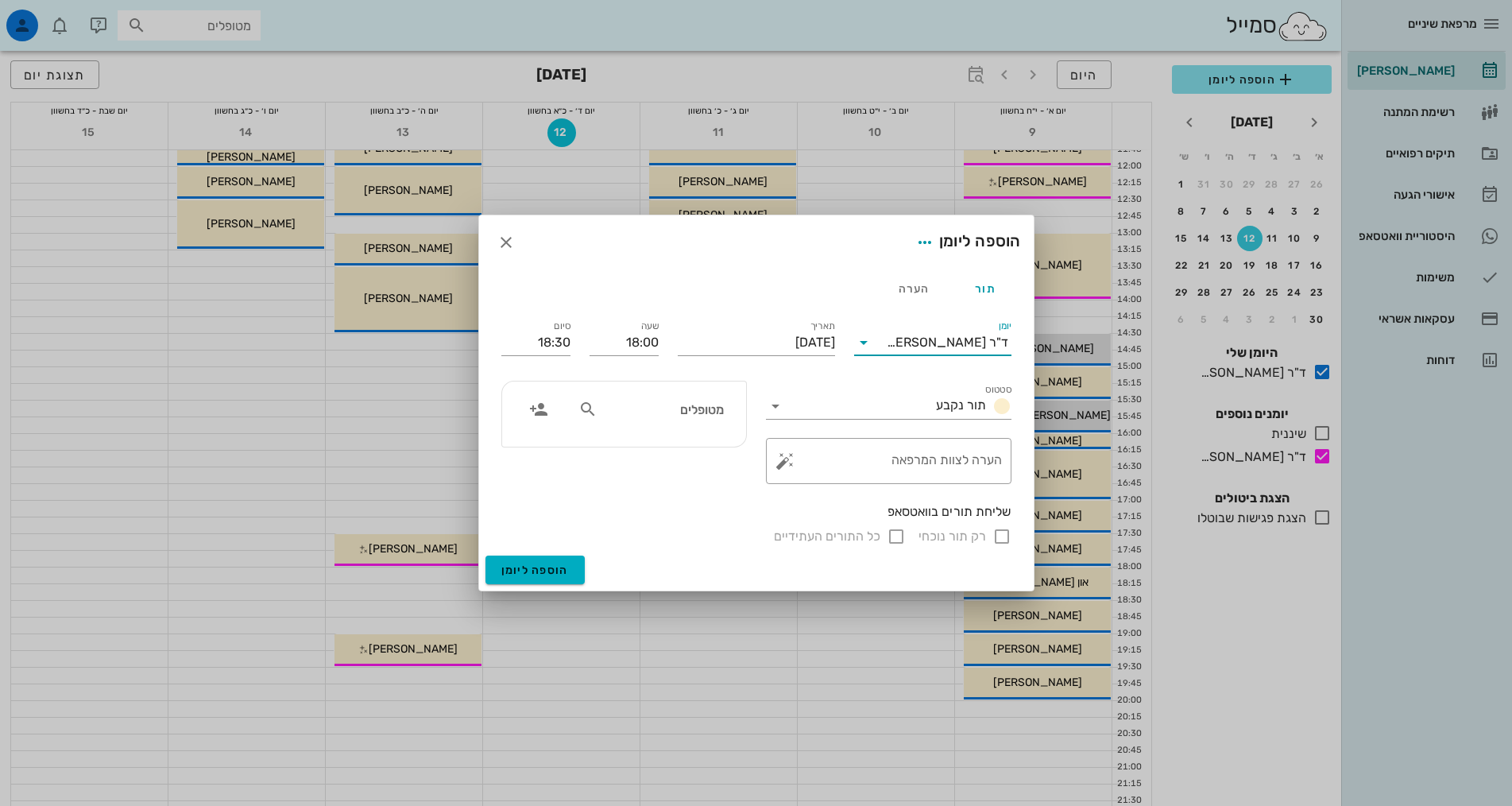
click at [887, 344] on input "יומן" at bounding box center [882, 342] width 11 height 26
click at [928, 436] on div "ד"ר [PERSON_NAME]" at bounding box center [933, 431] width 132 height 15
click at [647, 403] on input "מטופלים" at bounding box center [662, 409] width 122 height 20
type input "כנס"
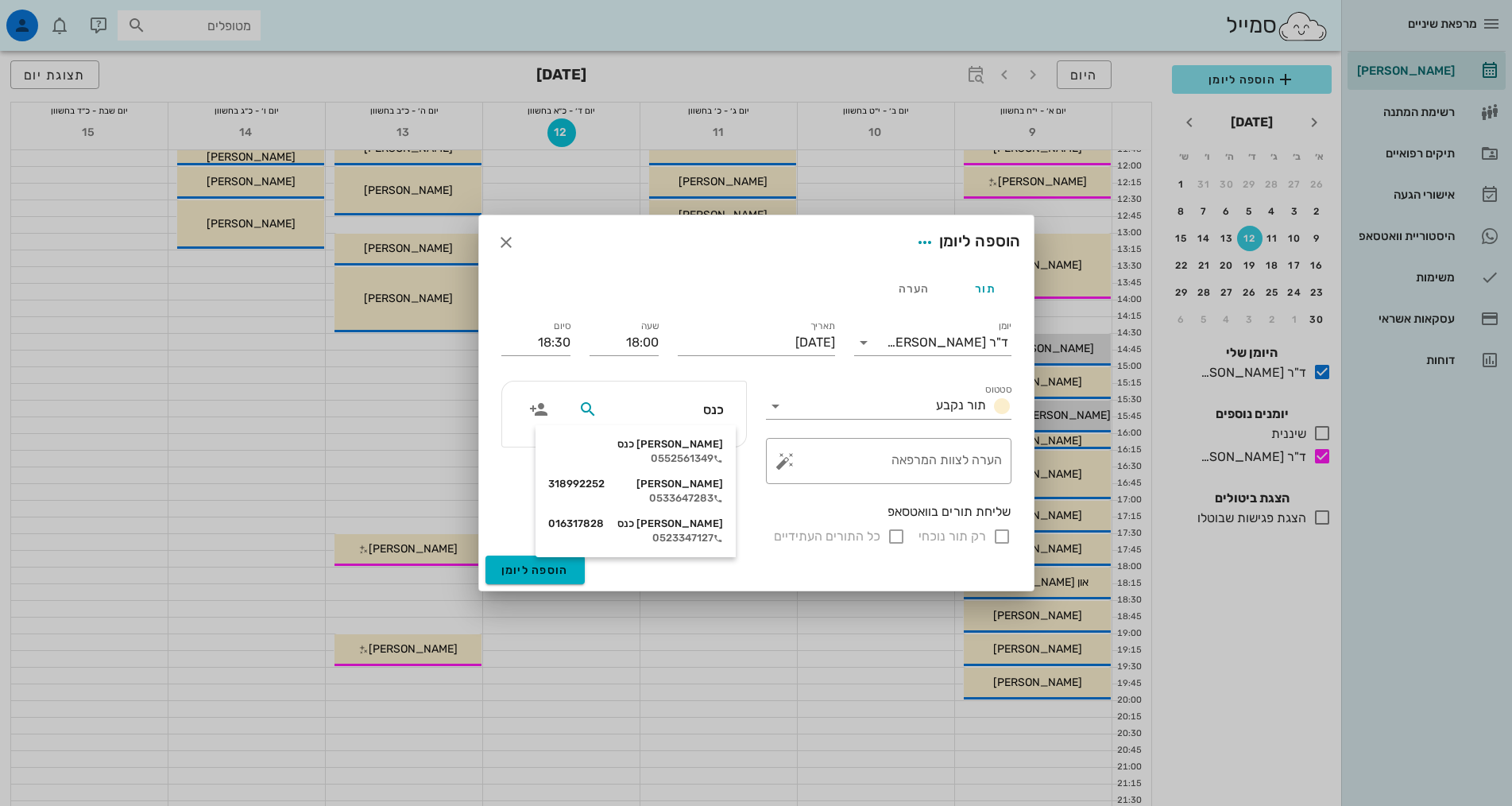
click at [675, 454] on div "0552561349" at bounding box center [635, 458] width 174 height 12
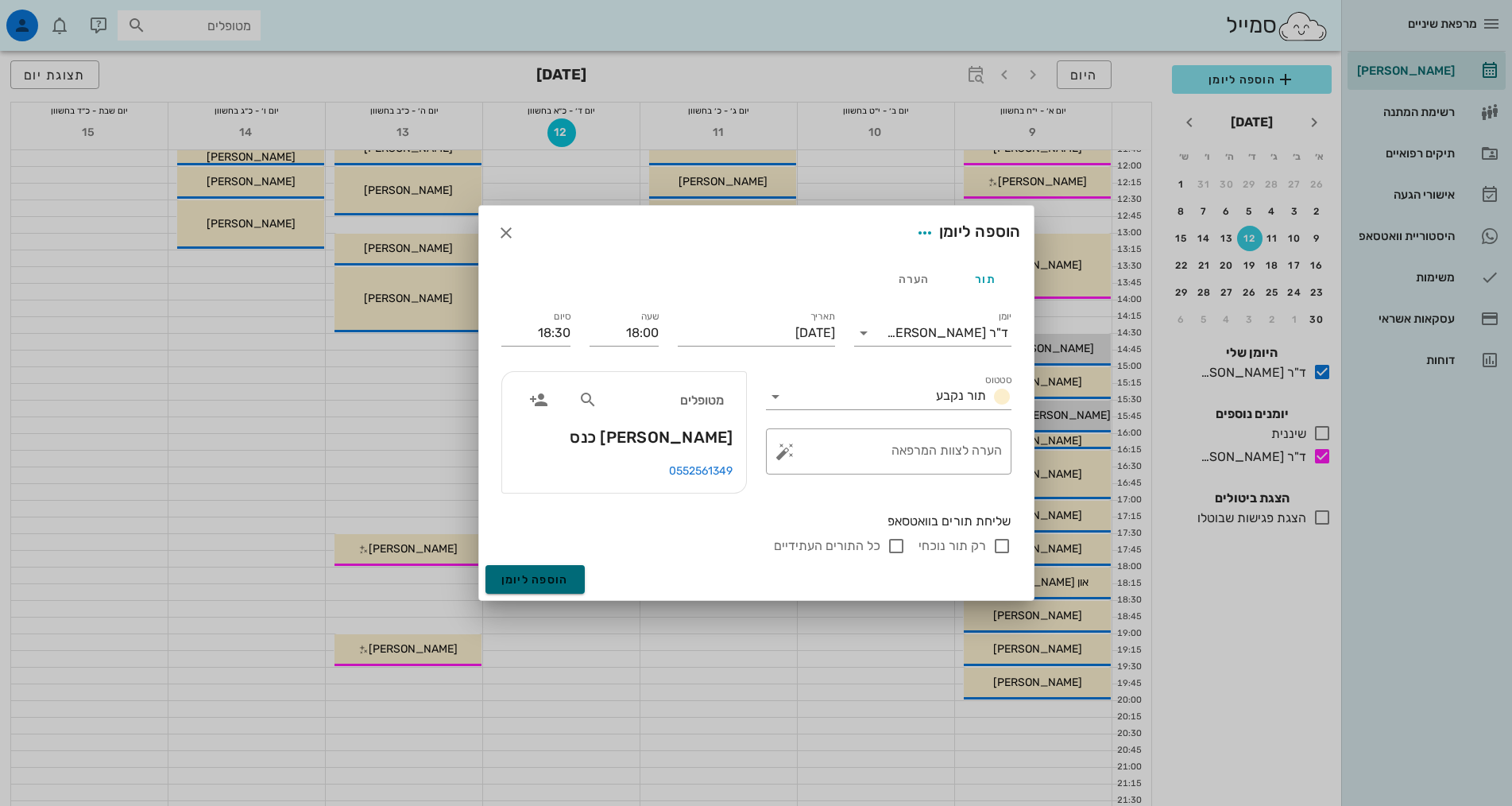
click at [550, 574] on span "הוספה ליומן" at bounding box center [535, 579] width 68 height 13
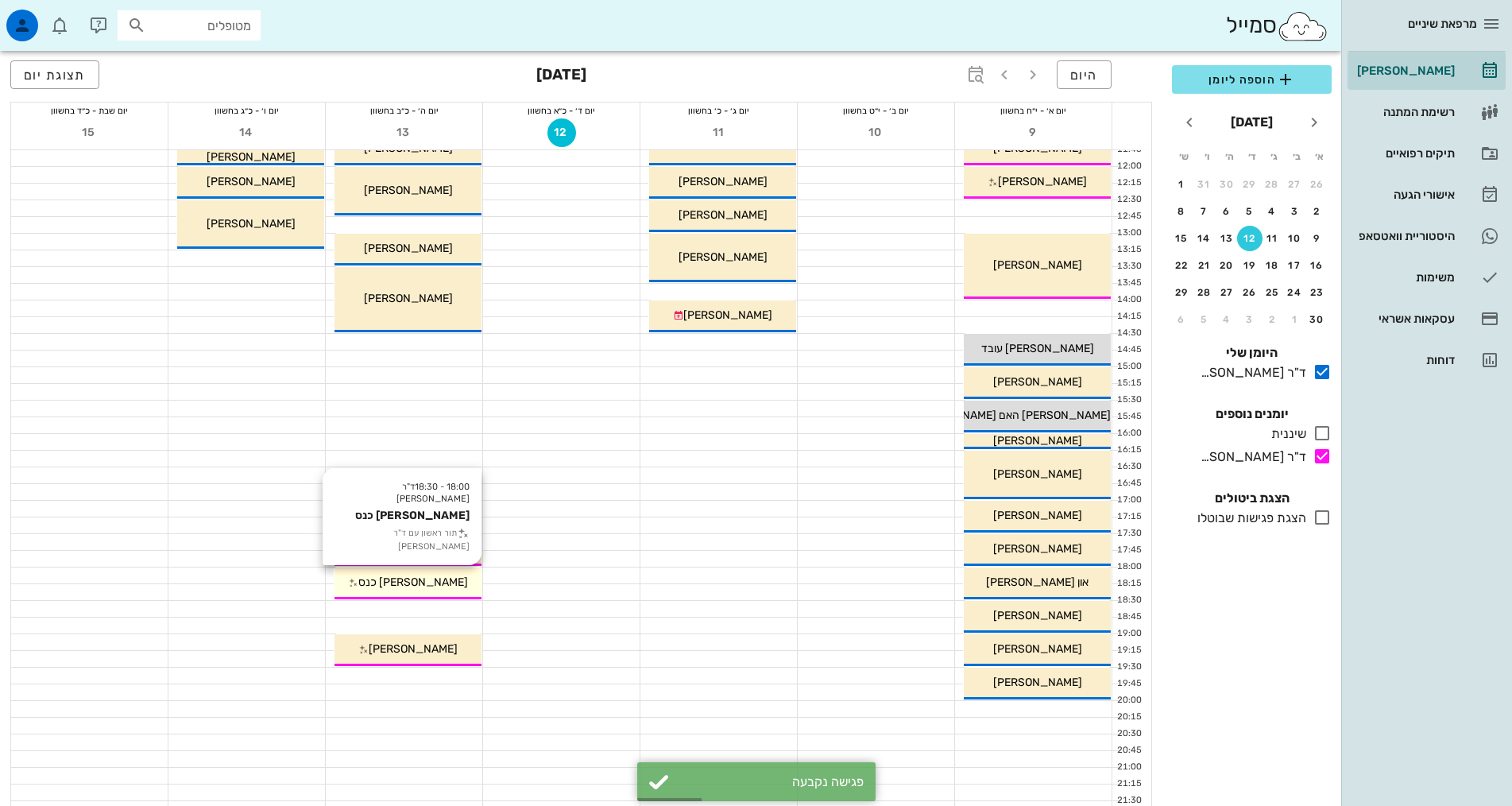
click at [446, 589] on div "[PERSON_NAME] כנס" at bounding box center [408, 581] width 147 height 17
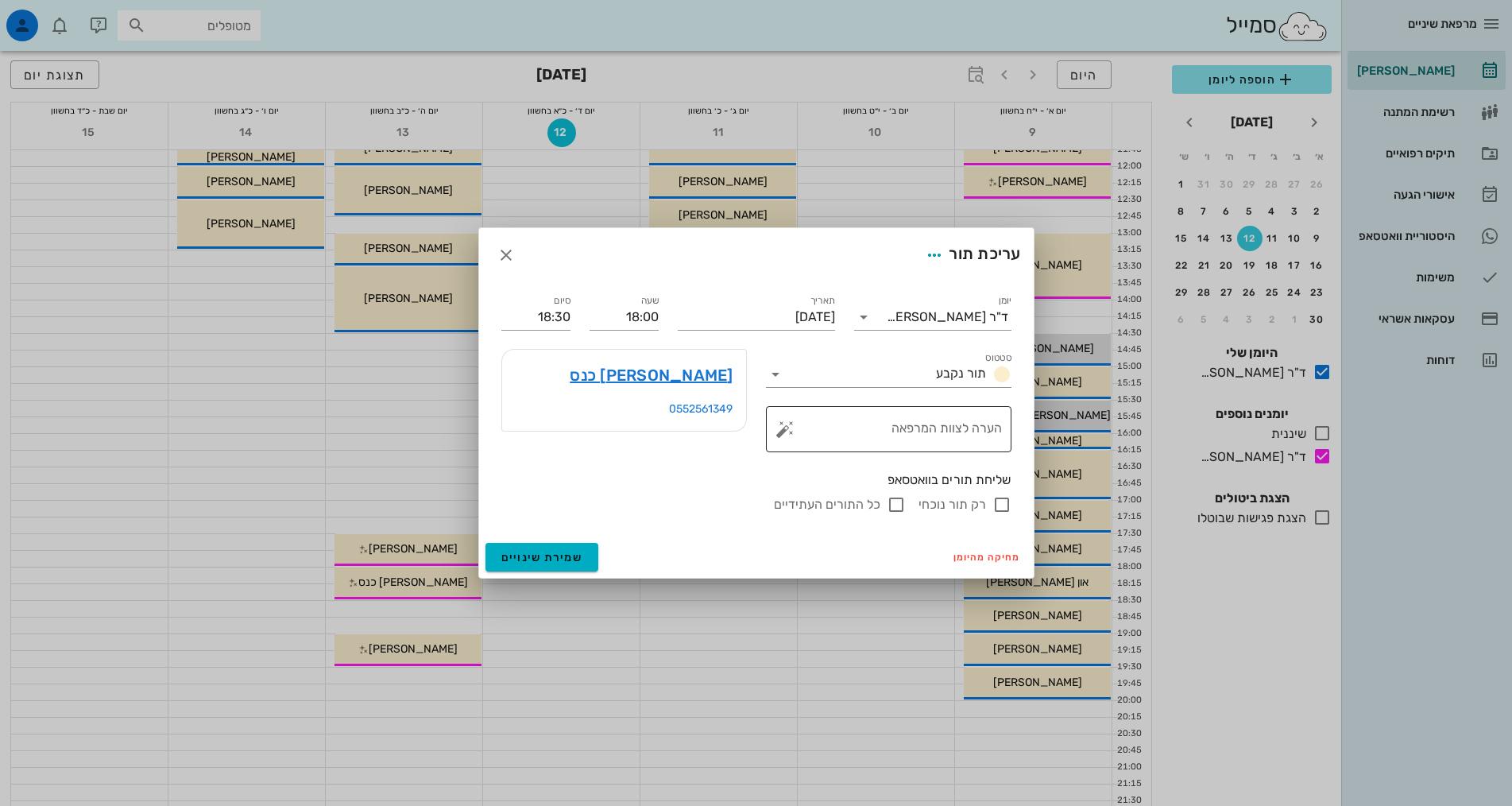
click at [912, 418] on div "הערה לצוות המרפאה" at bounding box center [895, 429] width 214 height 46
type textarea "בדיקה"
click at [1005, 507] on input "רק תור נוכחי" at bounding box center [1003, 505] width 19 height 19
checkbox input "false"
click at [547, 556] on span "שמירת שינויים" at bounding box center [542, 557] width 82 height 13
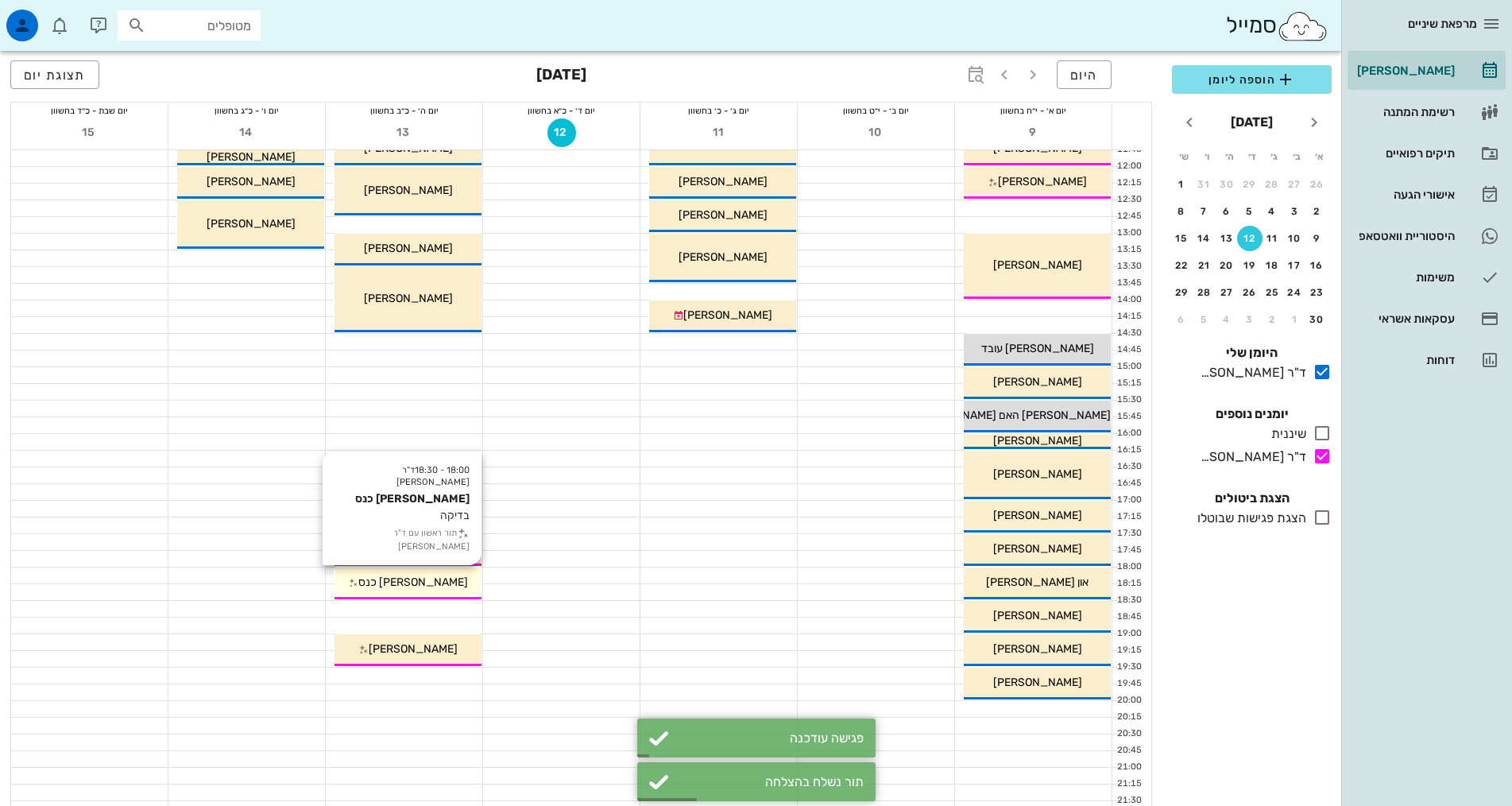
click at [359, 582] on icon at bounding box center [353, 583] width 11 height 11
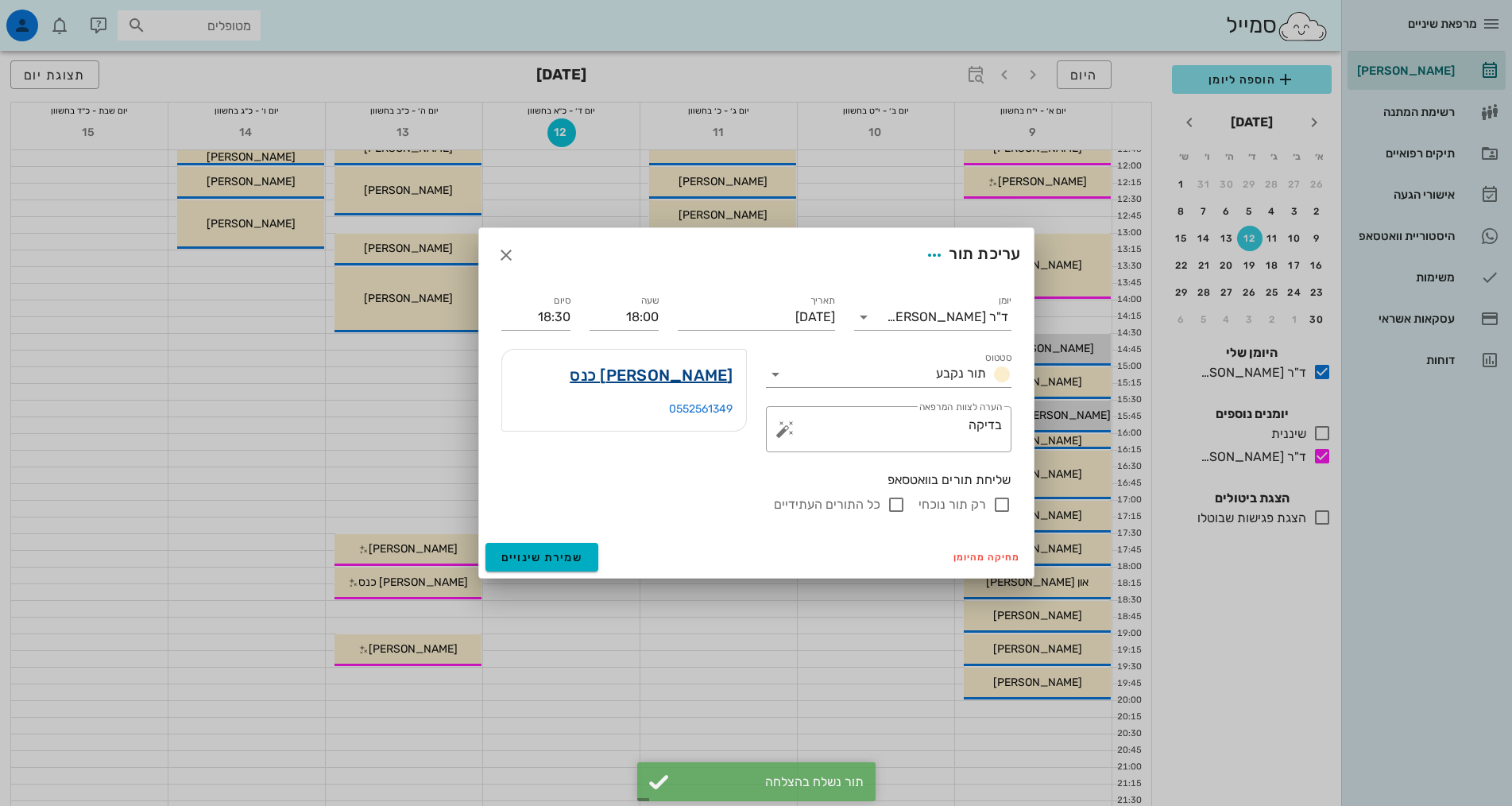
click at [696, 380] on link "[PERSON_NAME] כנס" at bounding box center [651, 374] width 163 height 26
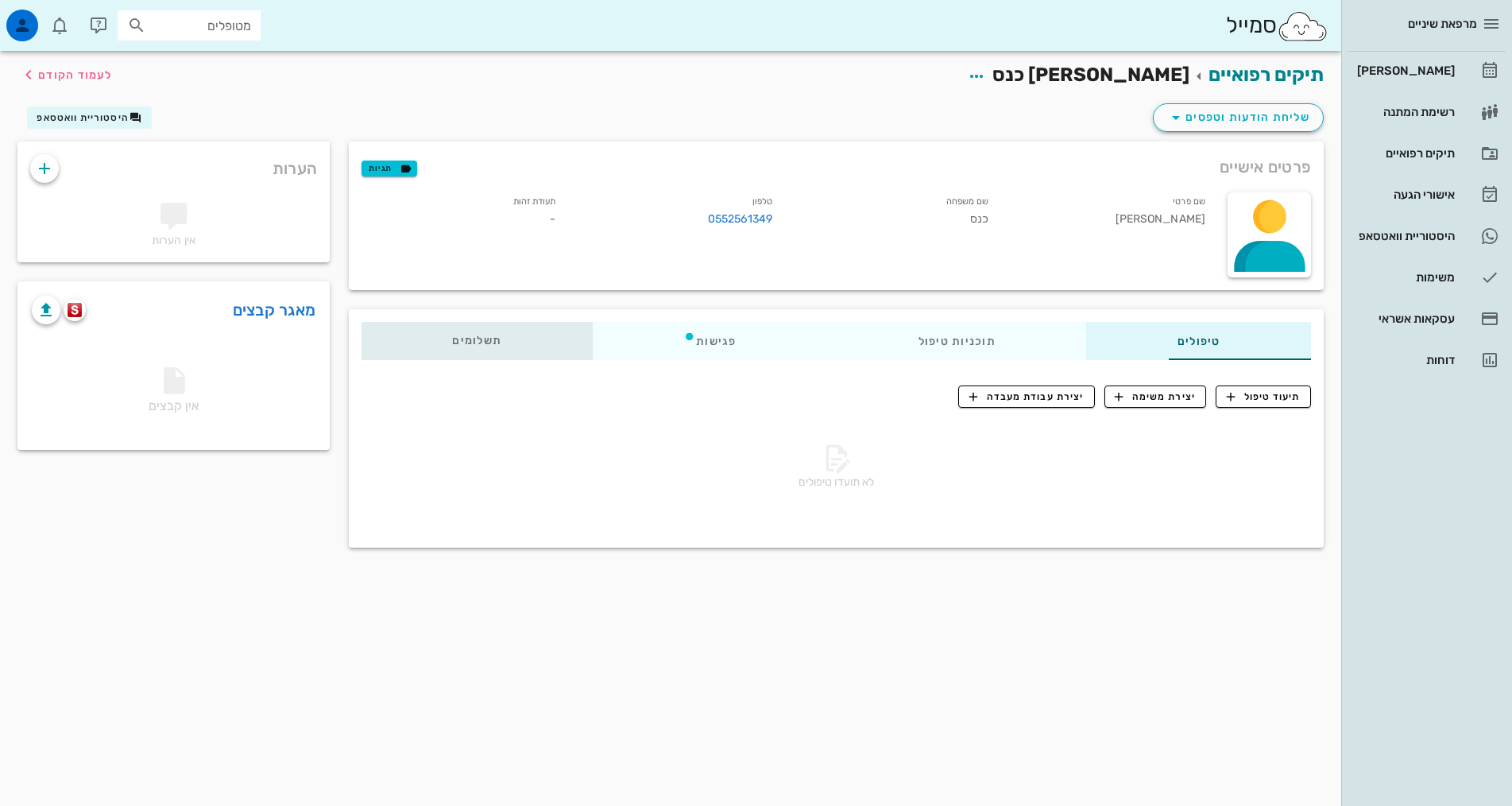
click at [452, 345] on span "תשלומים 0₪" at bounding box center [477, 341] width 49 height 11
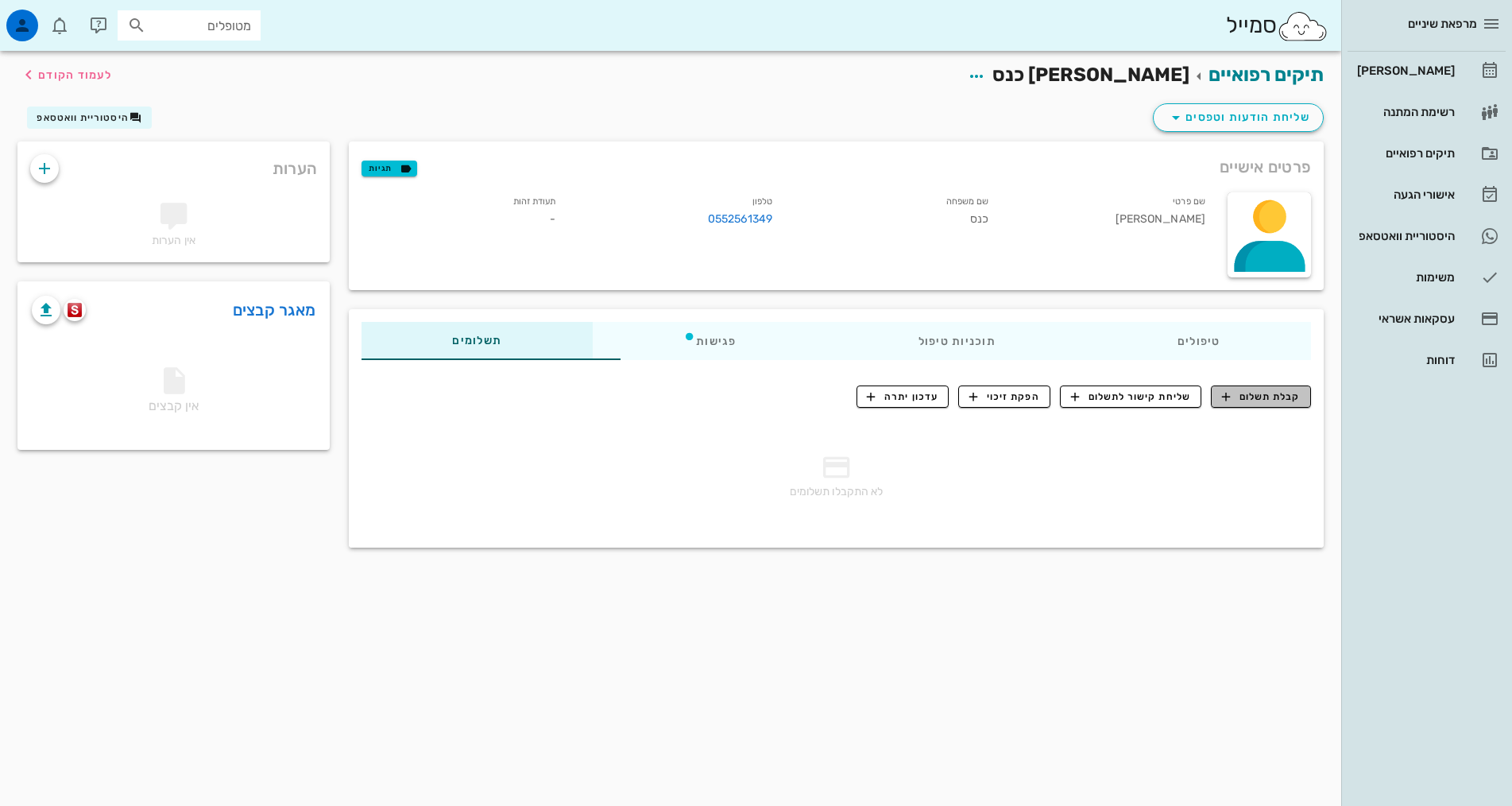
click at [1274, 399] on span "קבלת תשלום" at bounding box center [1261, 396] width 78 height 14
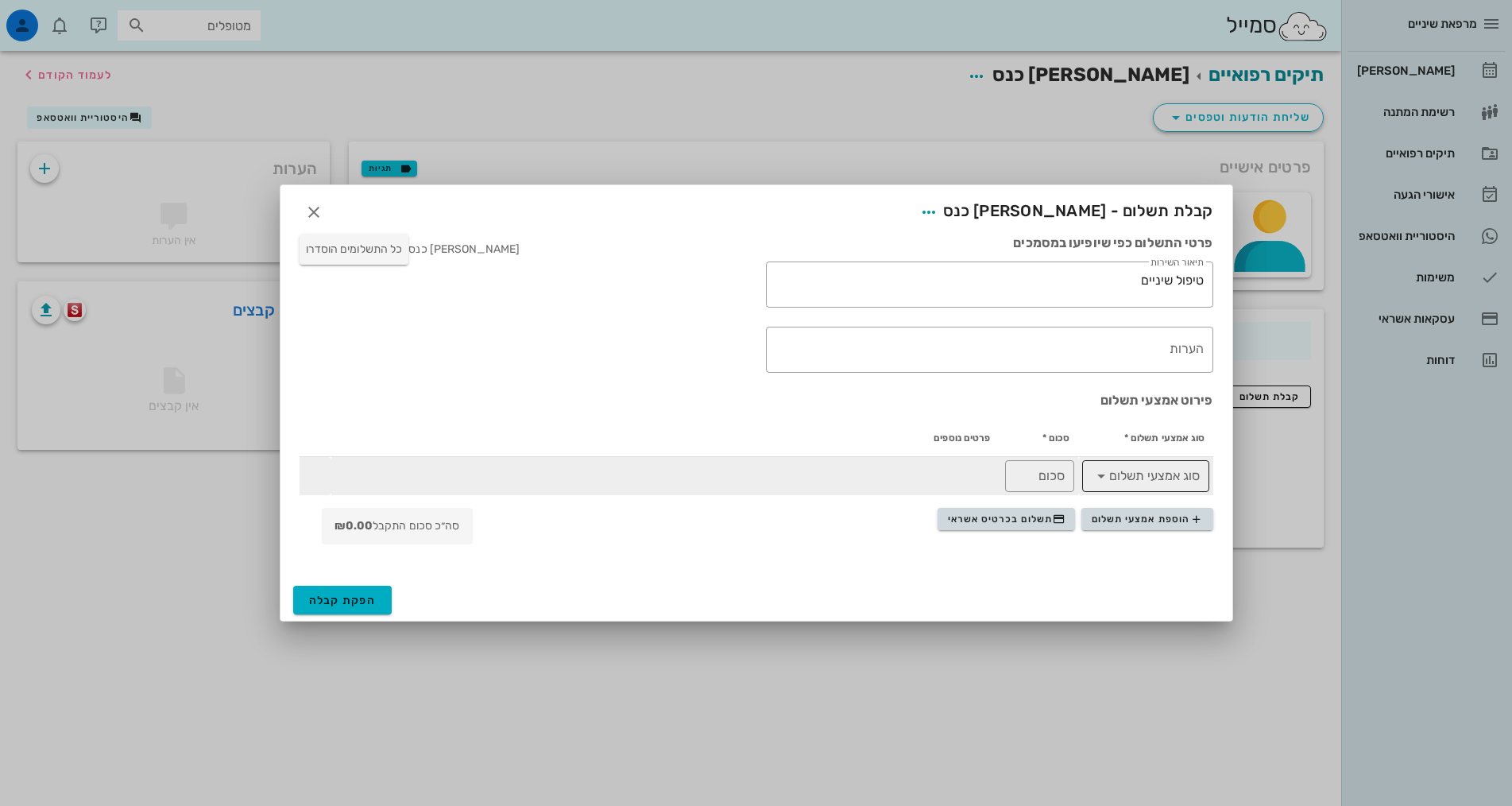
click at [1138, 476] on input "סוג אמצעי תשלום" at bounding box center [1157, 476] width 85 height 26
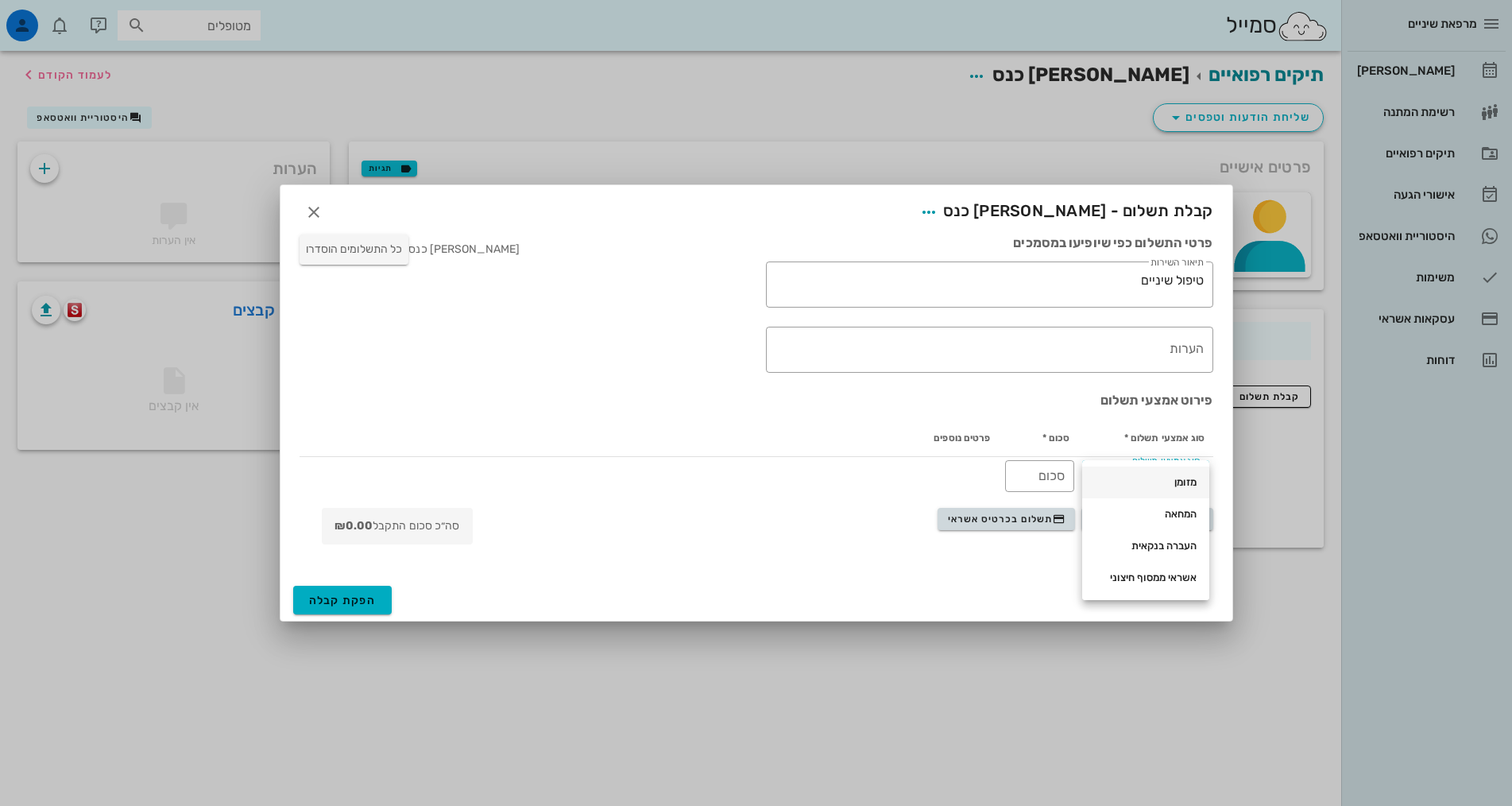
click at [1187, 482] on div "מזומן" at bounding box center [1145, 482] width 101 height 12
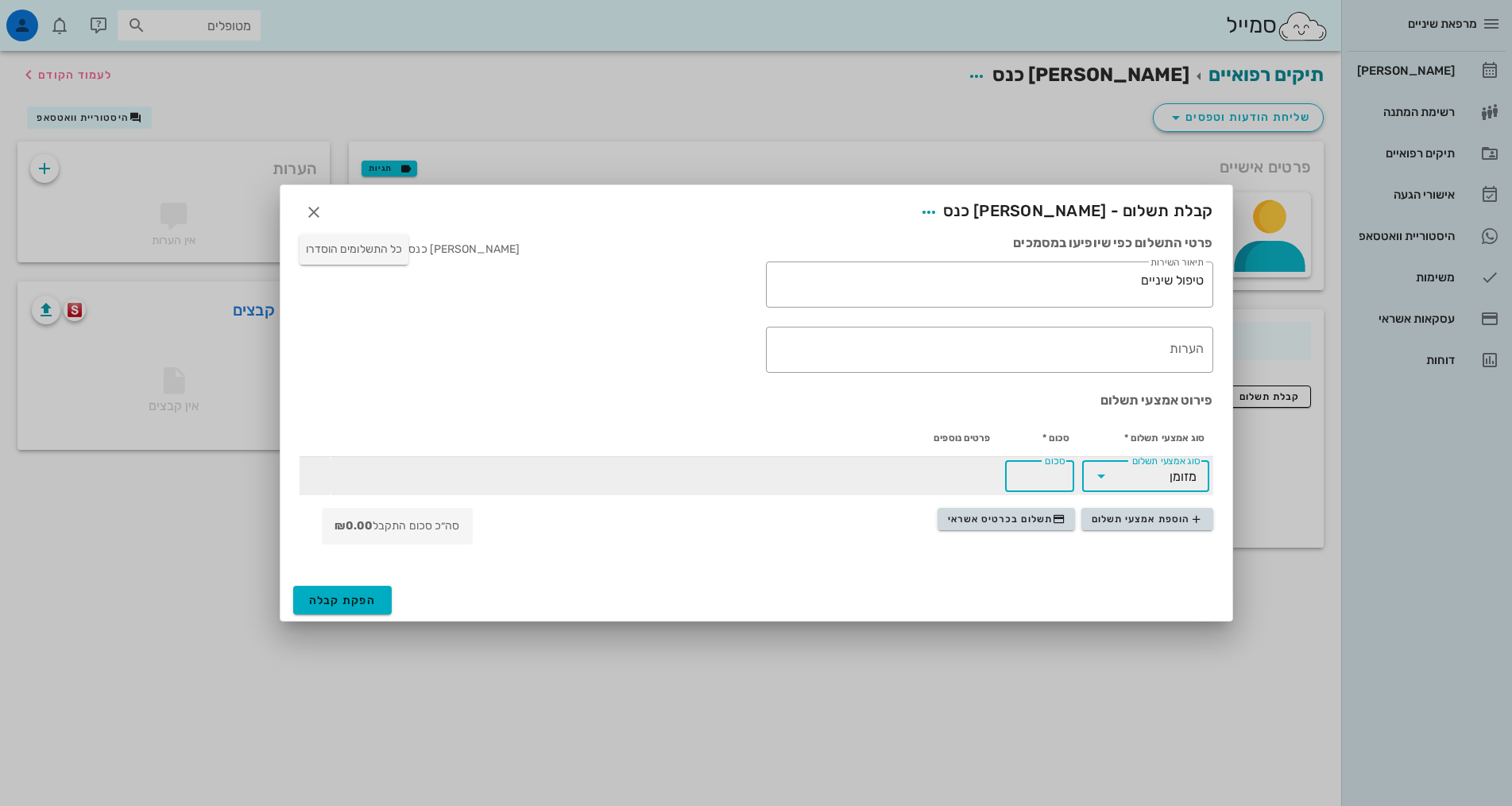
click at [1057, 477] on div "סכום" at bounding box center [1040, 476] width 50 height 32
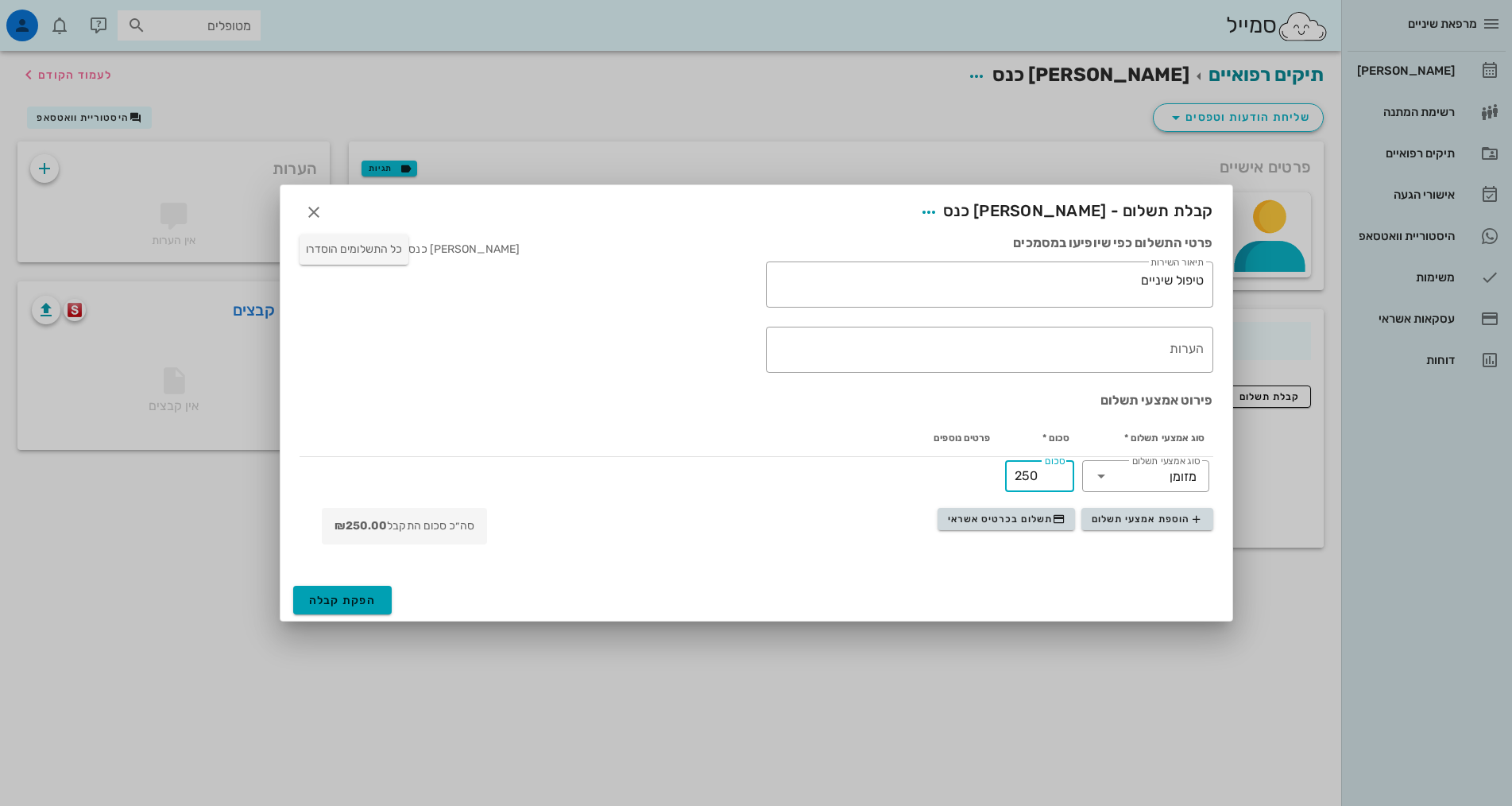
type input "250"
click at [360, 601] on span "הפקת קבלה" at bounding box center [343, 600] width 68 height 13
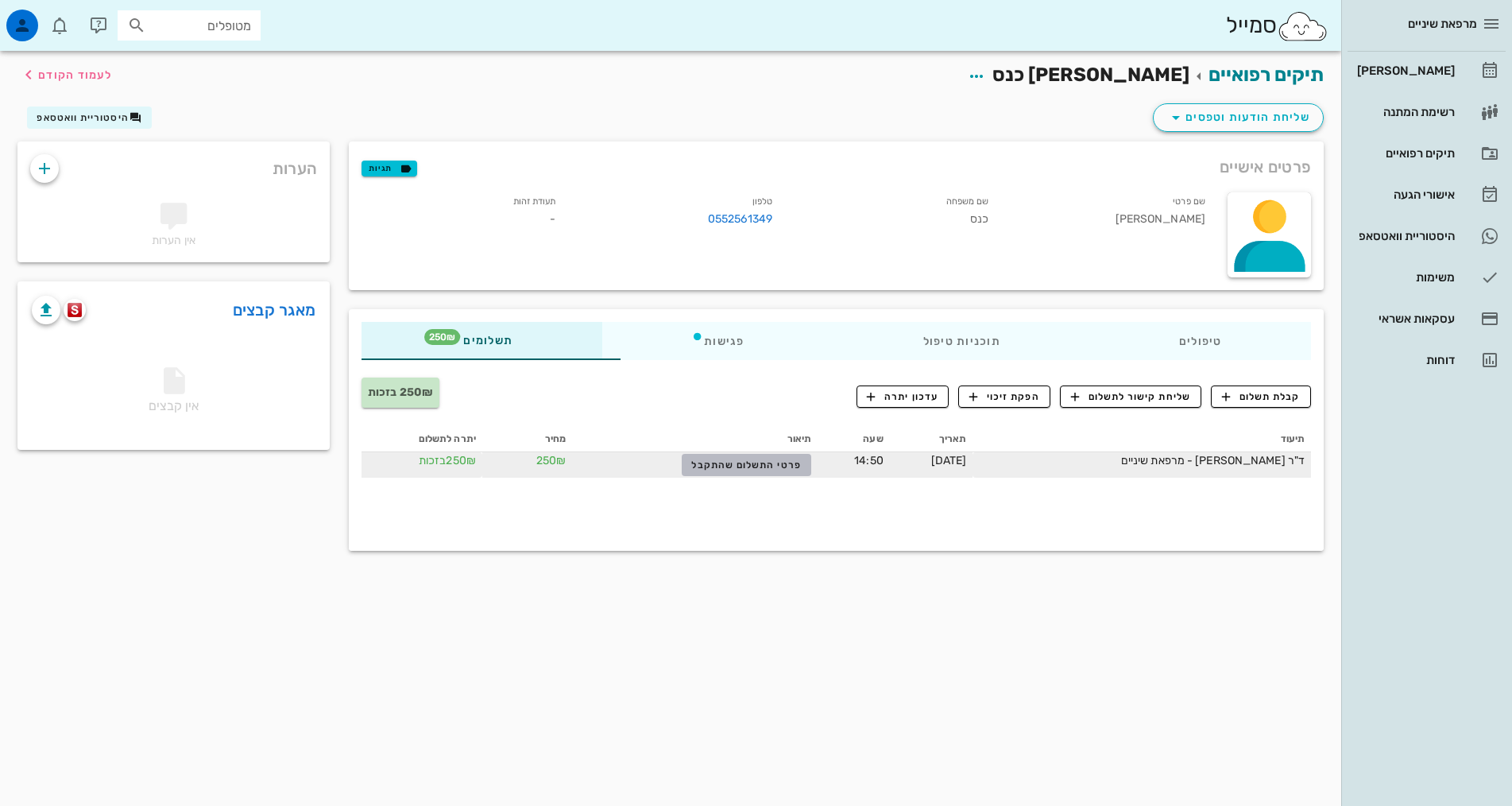
click at [692, 465] on span "פרטי התשלום שהתקבל" at bounding box center [746, 464] width 109 height 11
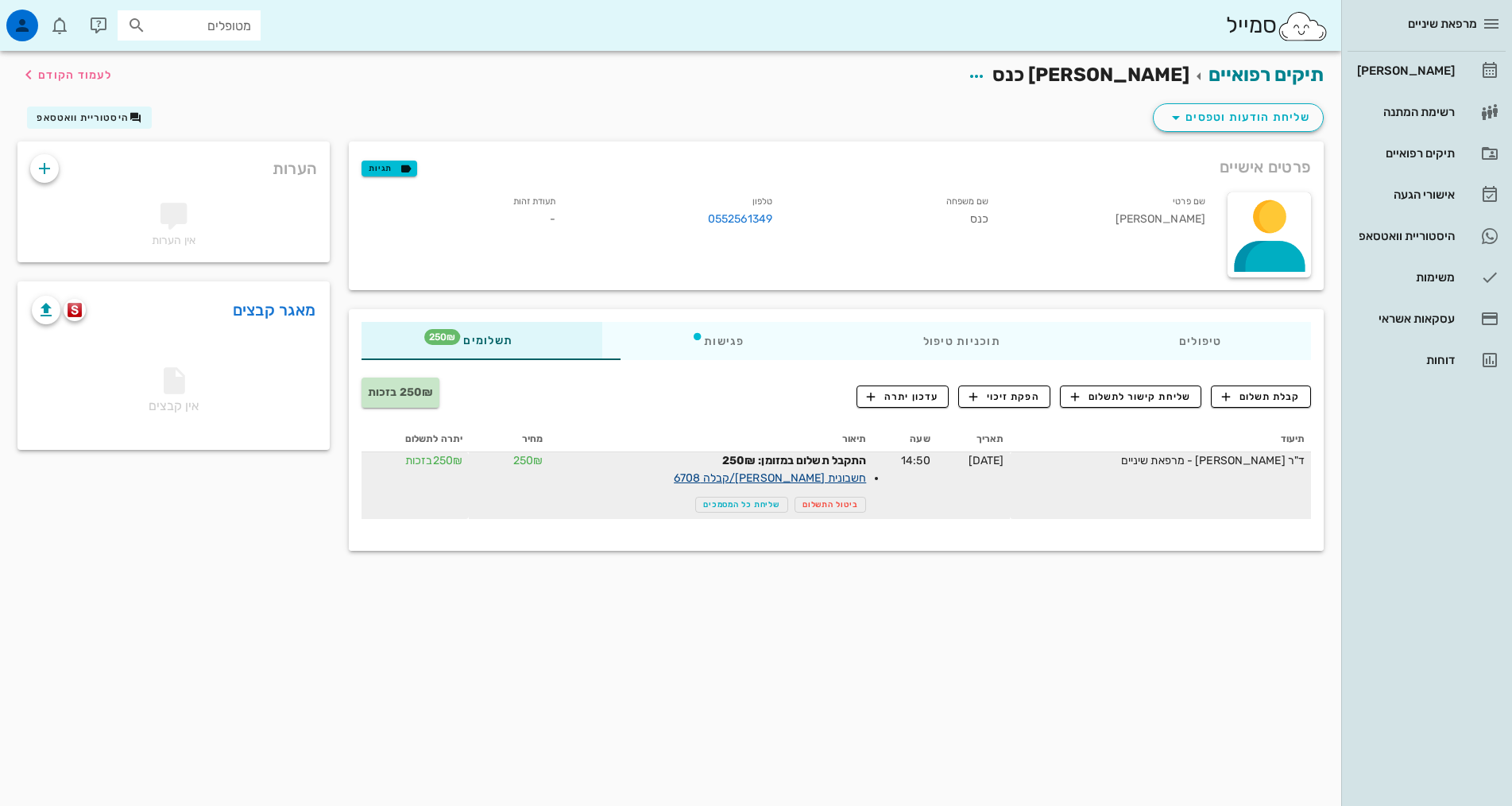
click at [790, 477] on link "חשבונית [PERSON_NAME]/קבלה 6708" at bounding box center [770, 477] width 192 height 13
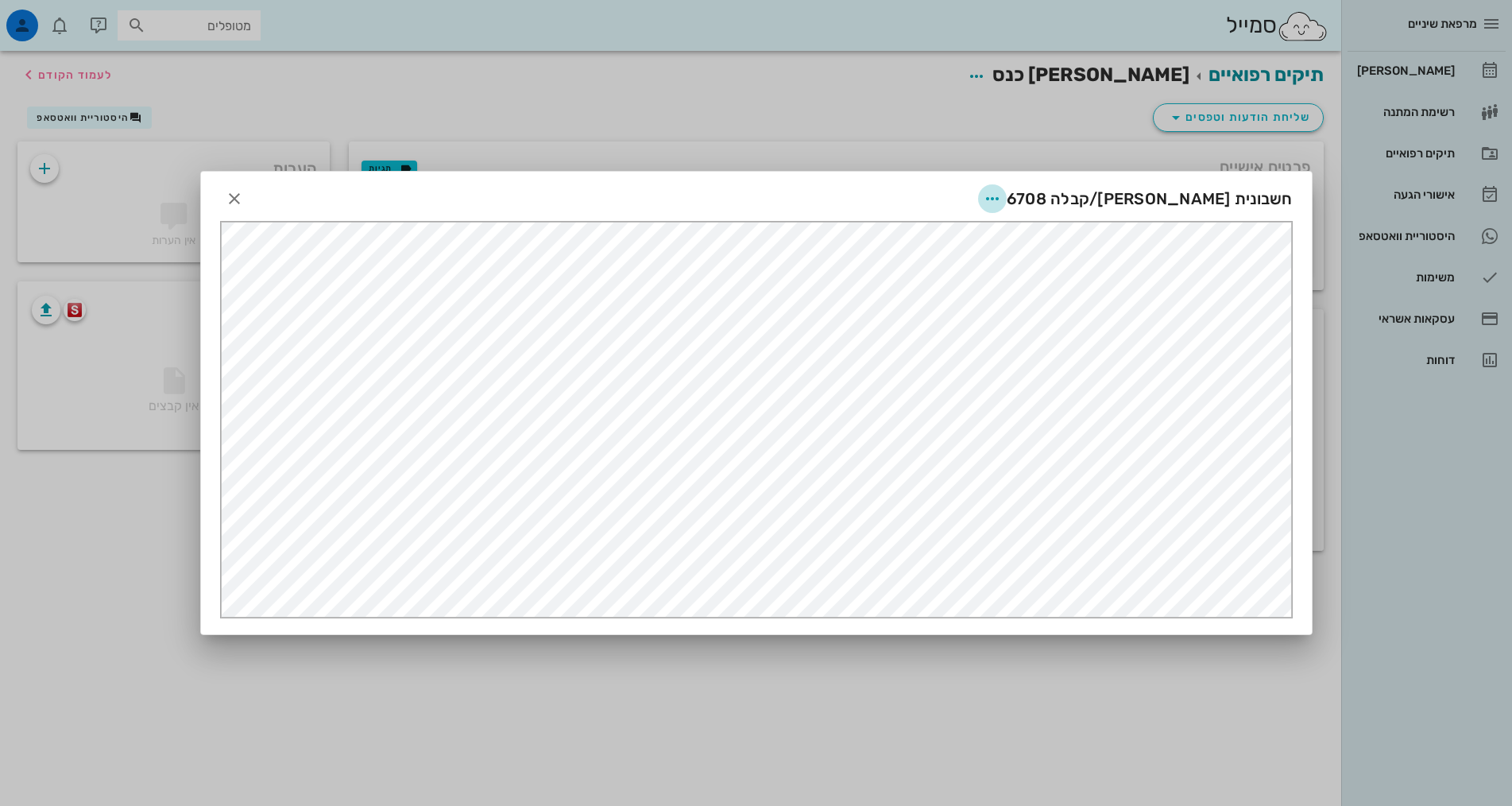
click at [1002, 203] on icon "button" at bounding box center [993, 199] width 19 height 19
click at [1075, 314] on div "שליחה בוואטסאפ" at bounding box center [1062, 314] width 88 height 15
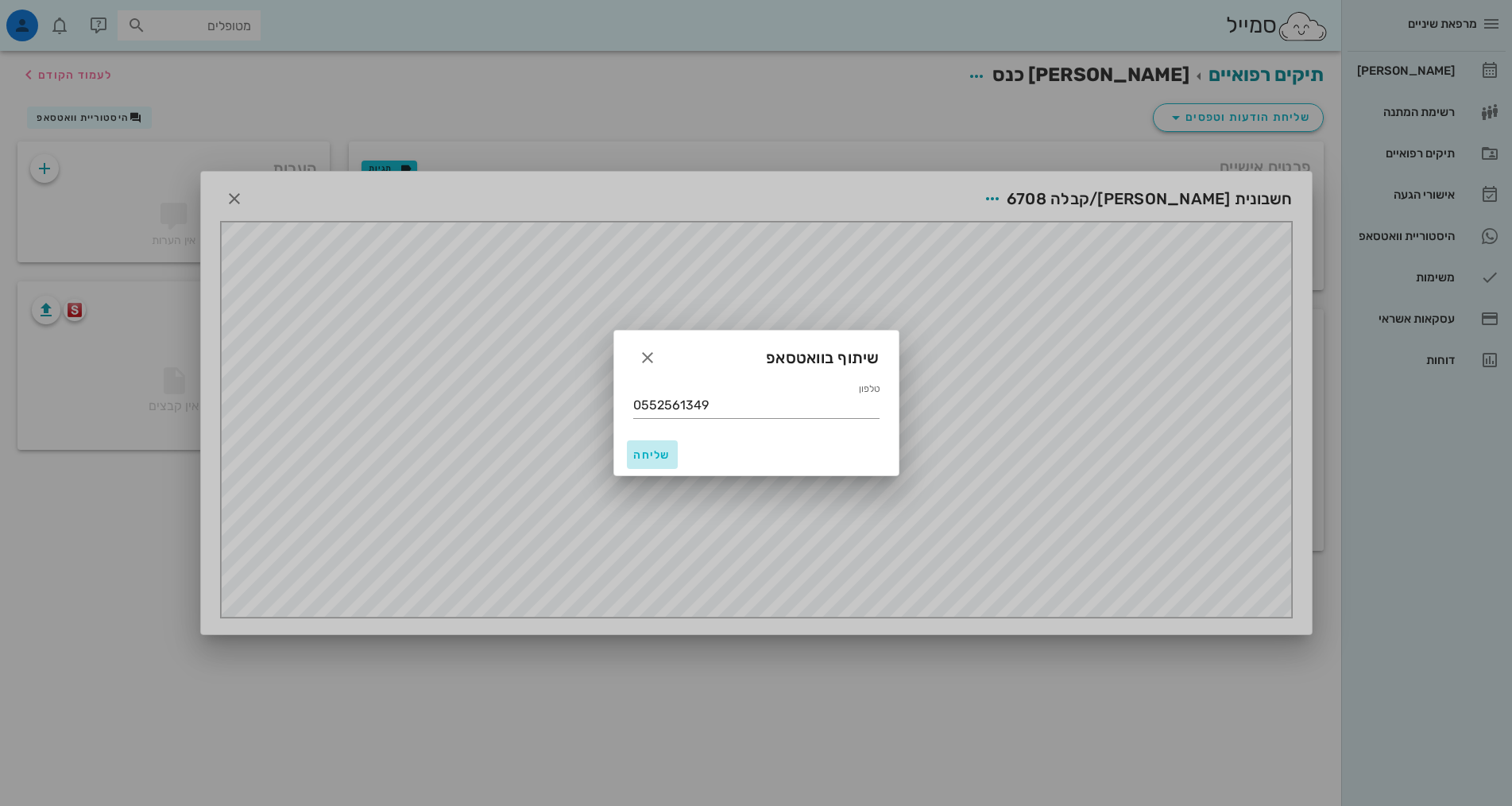
click at [657, 450] on span "שליחה" at bounding box center [652, 455] width 38 height 13
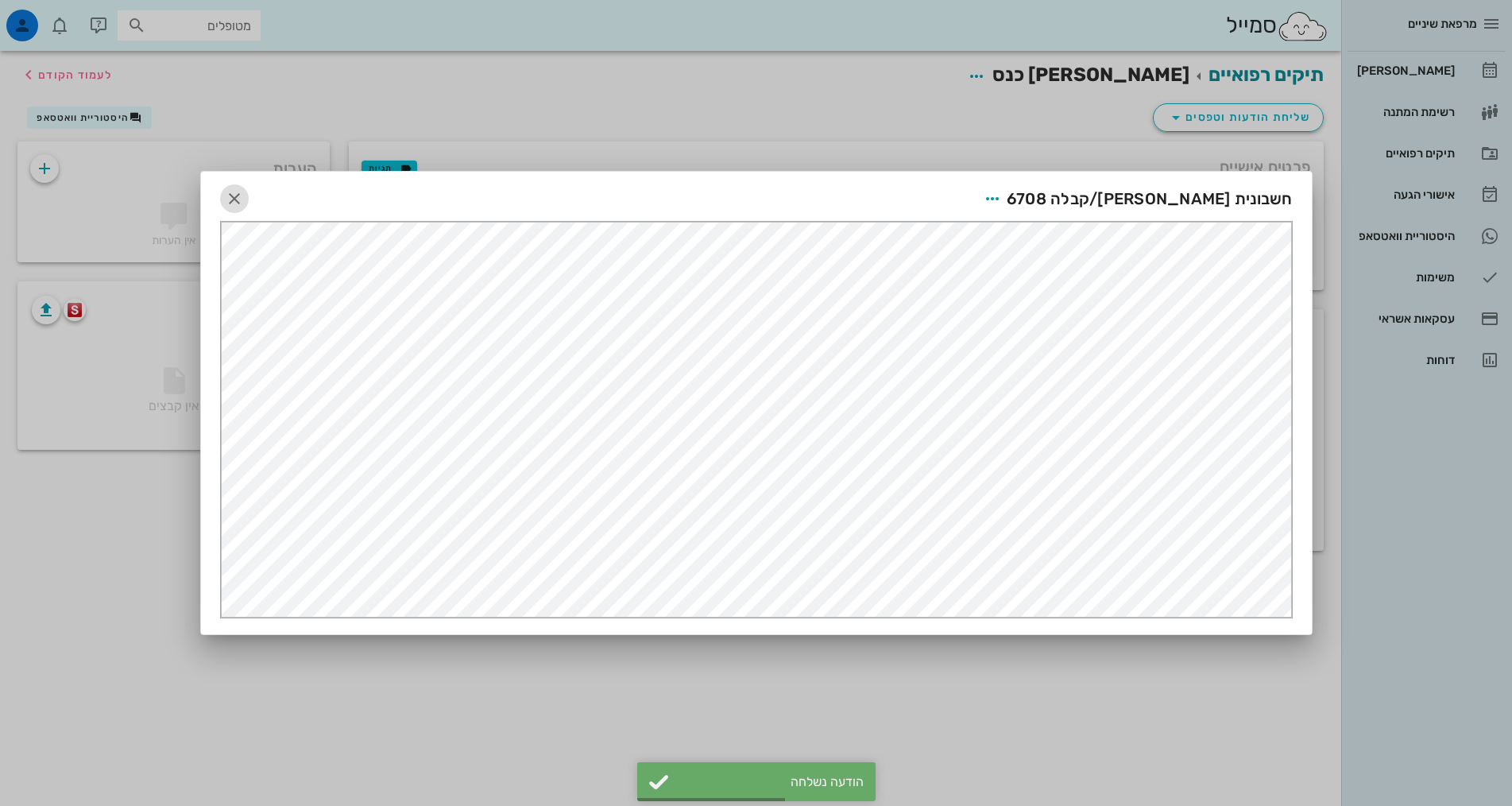
click at [231, 200] on icon "button" at bounding box center [234, 199] width 19 height 19
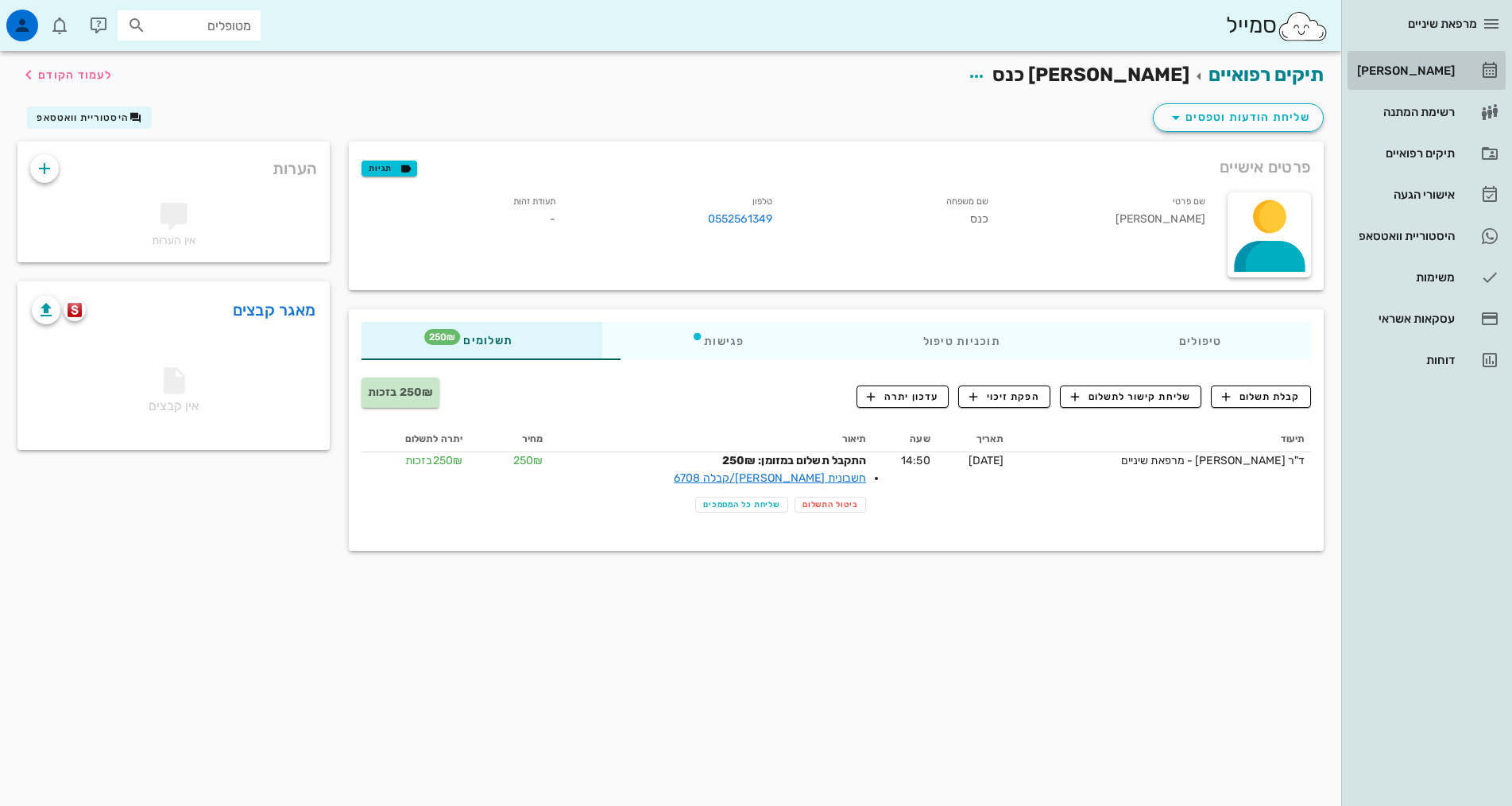
click at [1439, 69] on div "[PERSON_NAME]" at bounding box center [1405, 70] width 101 height 12
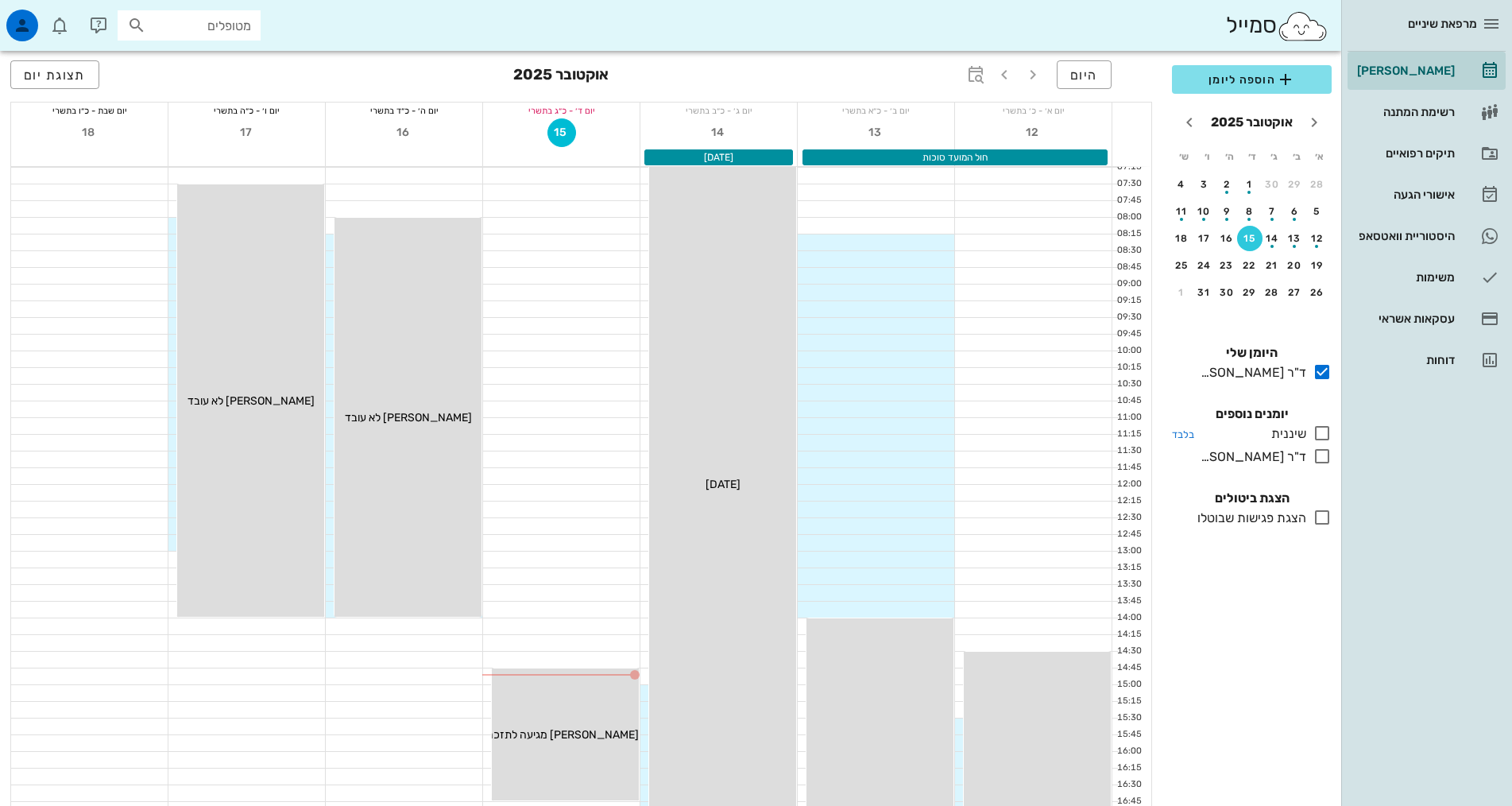
click at [1322, 430] on icon at bounding box center [1323, 433] width 19 height 19
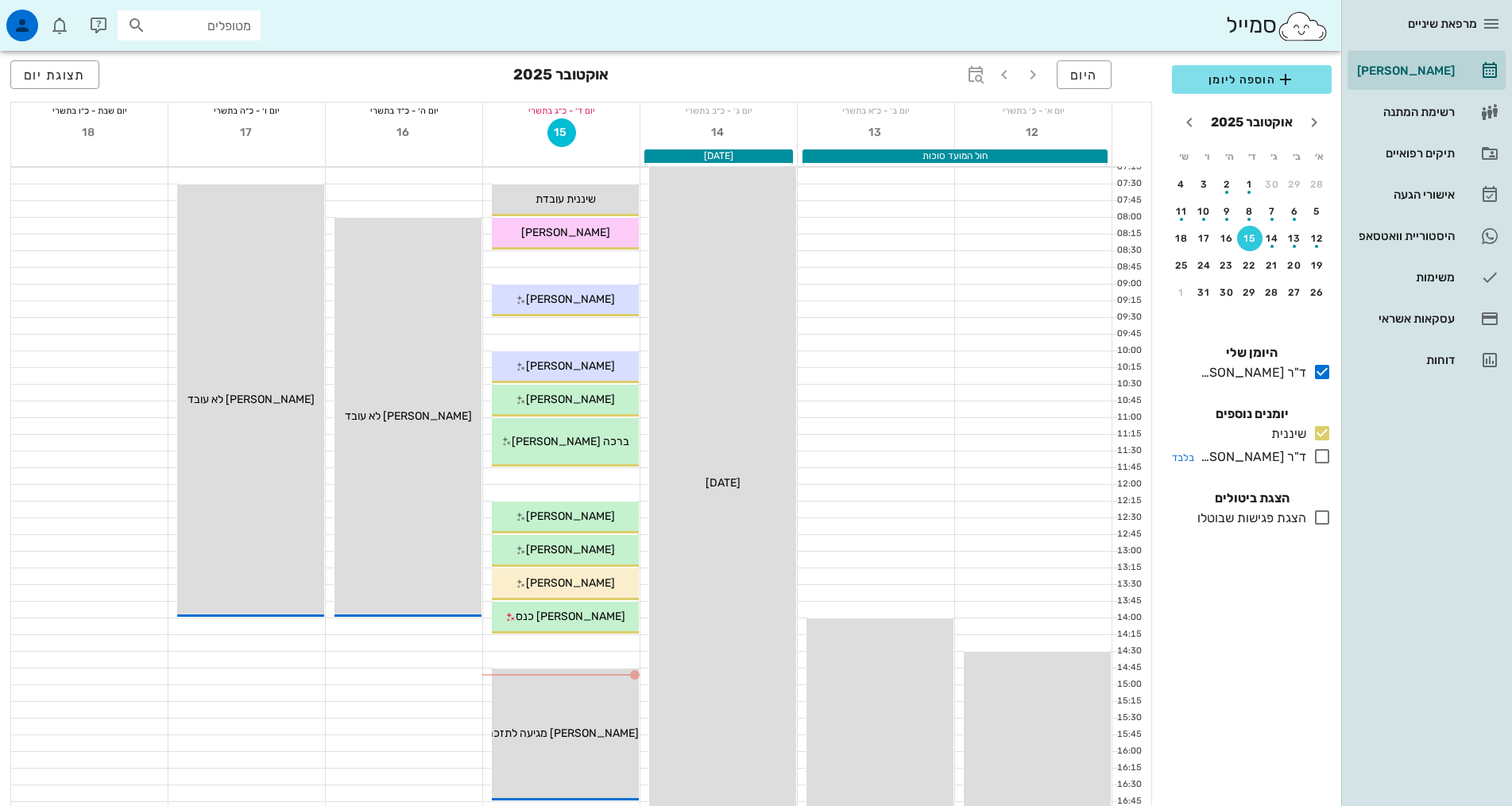
click at [1325, 455] on icon at bounding box center [1323, 456] width 19 height 19
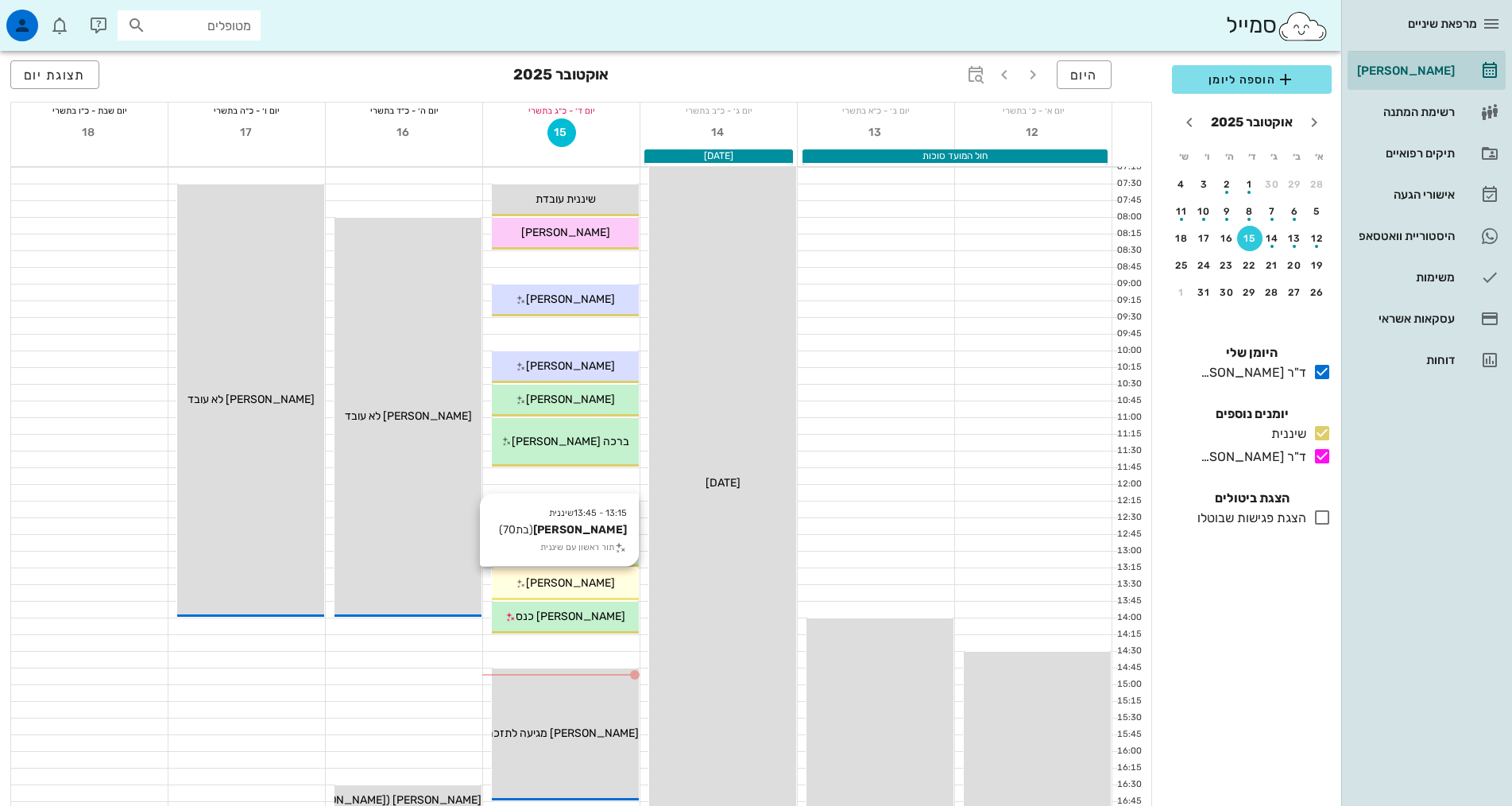
click at [548, 591] on div "13:15 - 13:45 שיננית [PERSON_NAME] (בת 70 ) תור ראשון עם שיננית [PERSON_NAME]" at bounding box center [565, 584] width 147 height 32
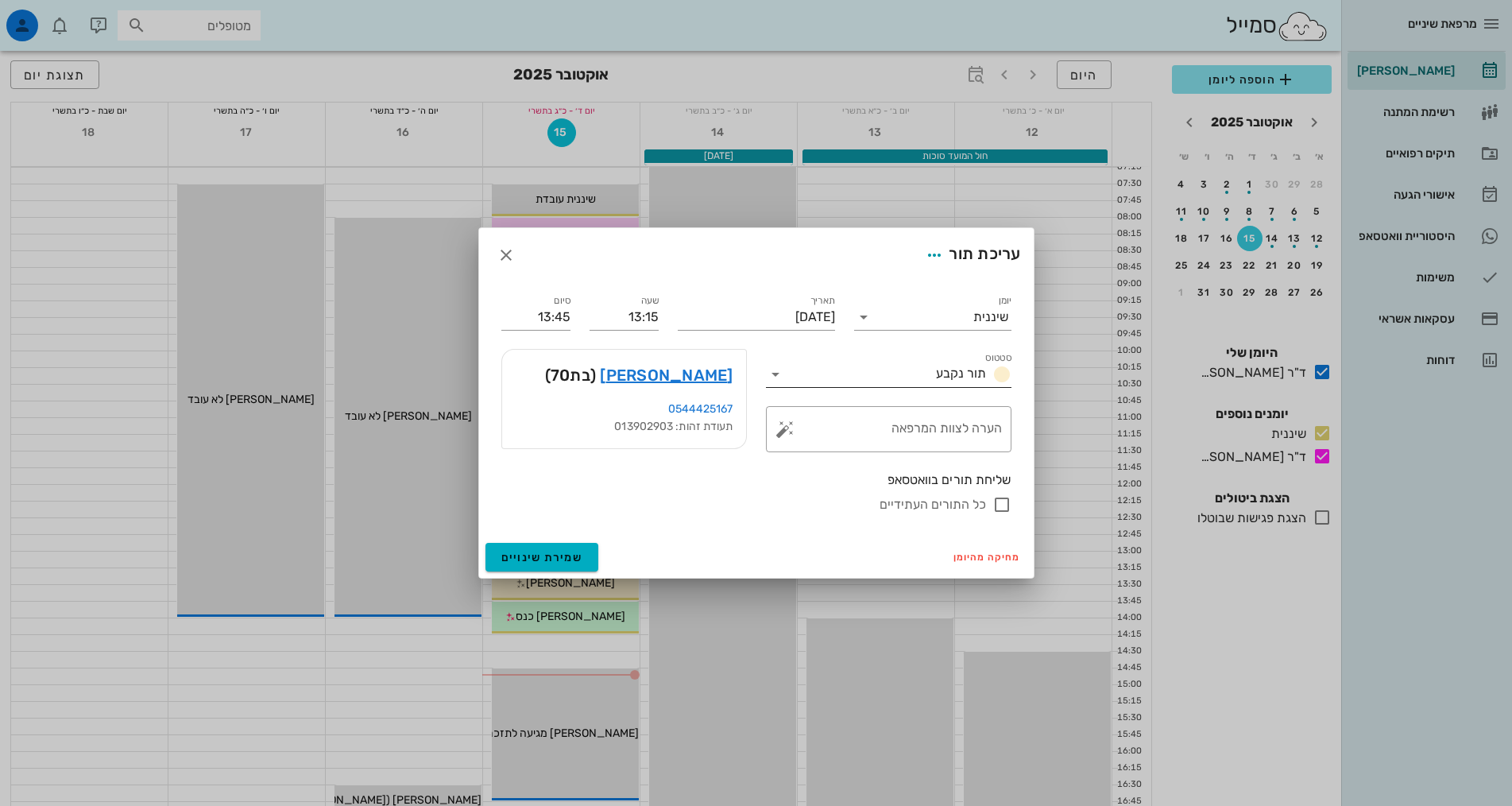
click at [941, 368] on span "תור נקבע" at bounding box center [960, 373] width 50 height 15
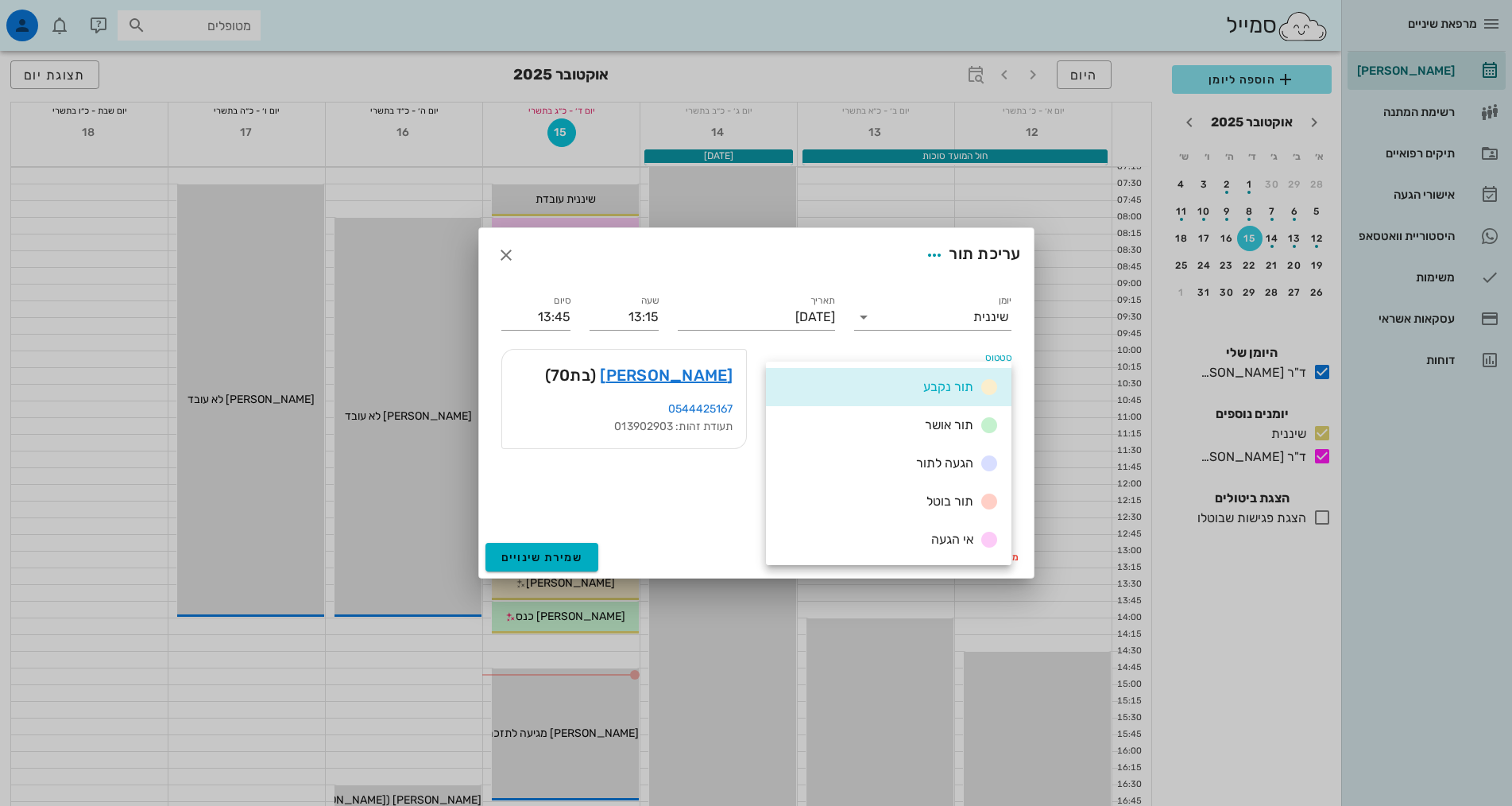
click at [954, 431] on span "תור אושר" at bounding box center [949, 425] width 48 height 15
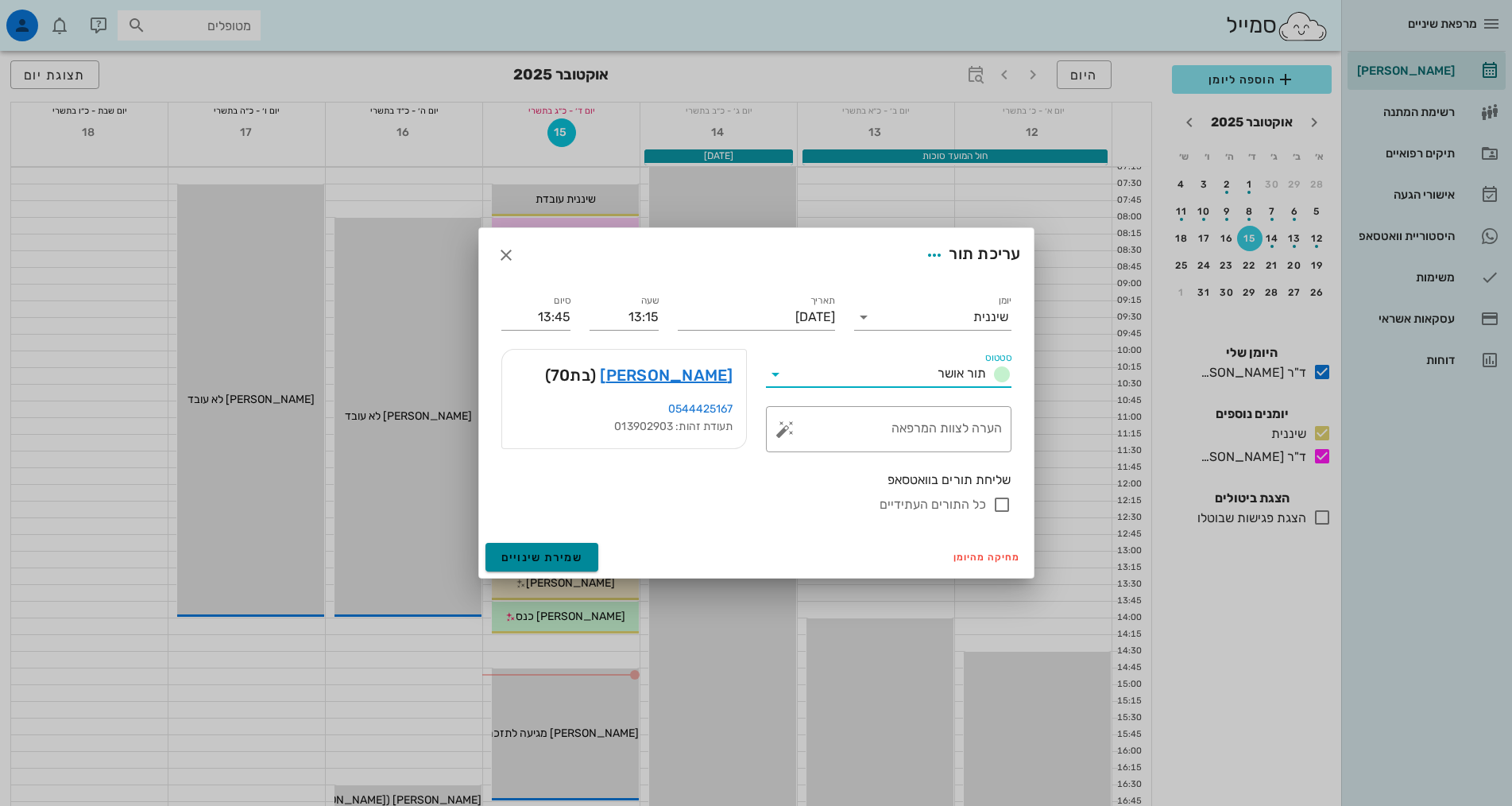
click at [513, 563] on span "שמירת שינויים" at bounding box center [542, 557] width 82 height 13
